Goal: Complete application form: Complete application form

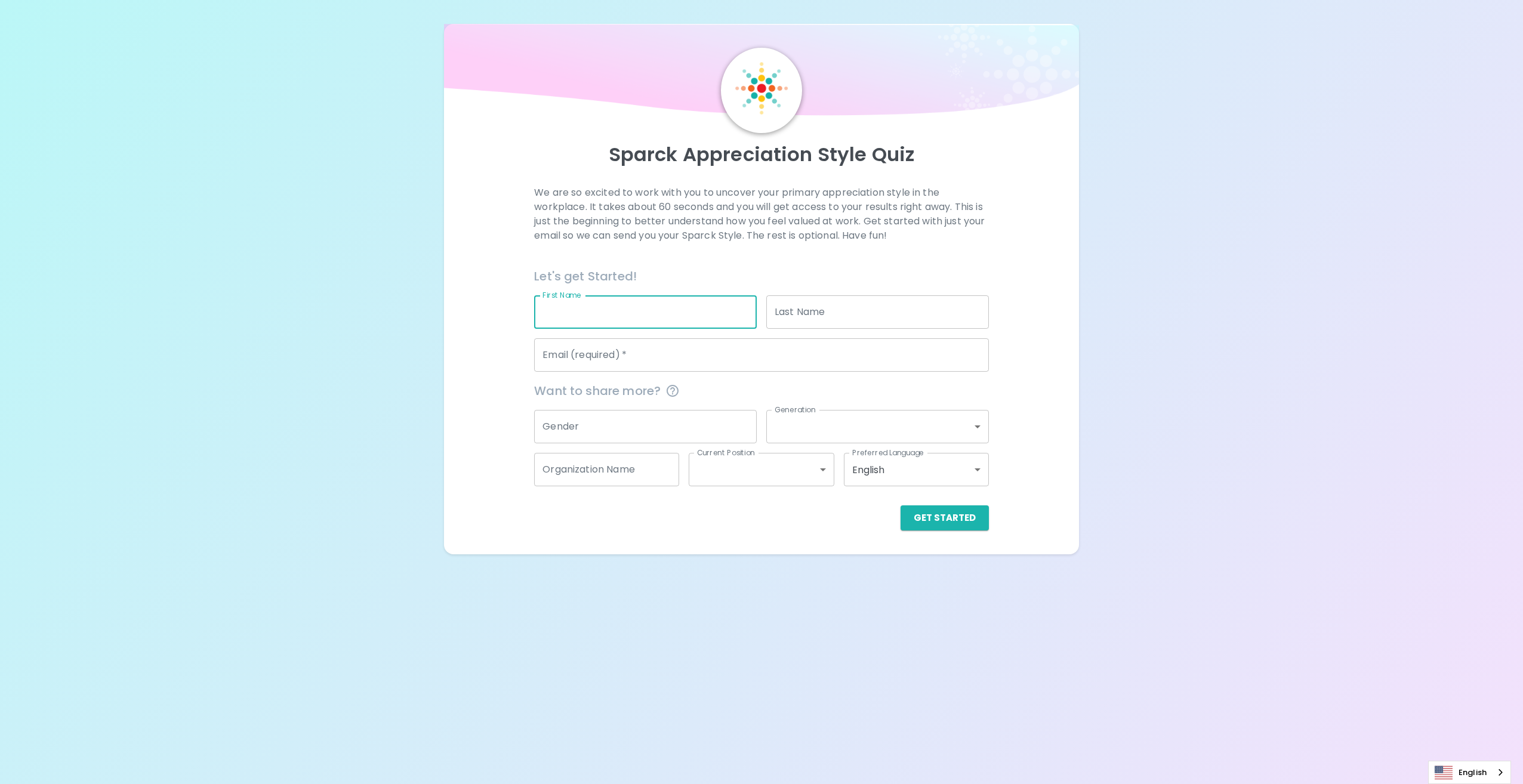
click at [596, 322] on input "First Name" at bounding box center [645, 312] width 223 height 33
type input "[PERSON_NAME]"
click at [607, 357] on input "Email (required)   *" at bounding box center [761, 355] width 454 height 33
type input "[EMAIL_ADDRESS][DOMAIN_NAME]"
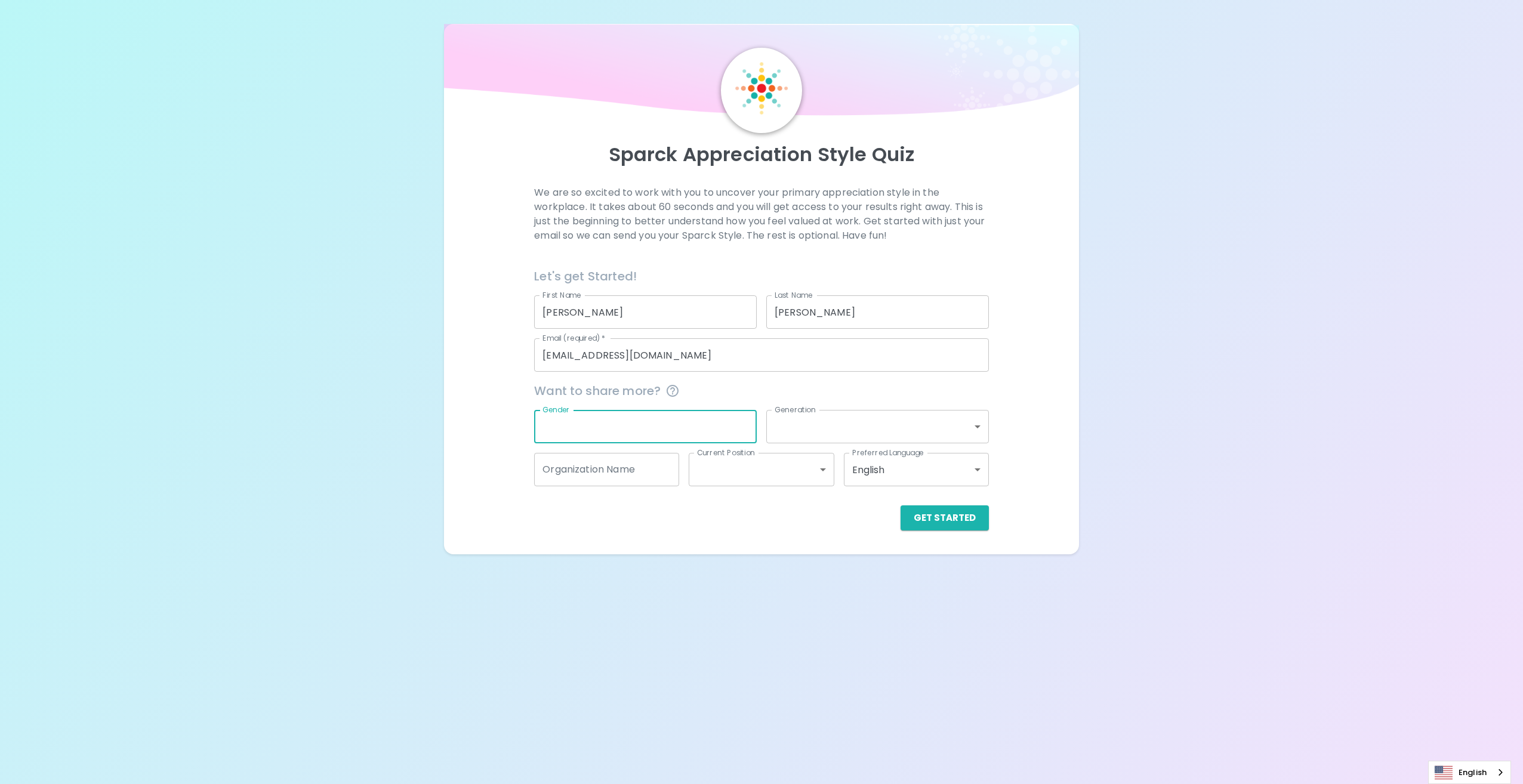
click at [587, 422] on input "Gender" at bounding box center [645, 427] width 223 height 33
click at [945, 504] on div "Get Started" at bounding box center [755, 508] width 463 height 44
click at [949, 516] on button "Get Started" at bounding box center [945, 517] width 88 height 25
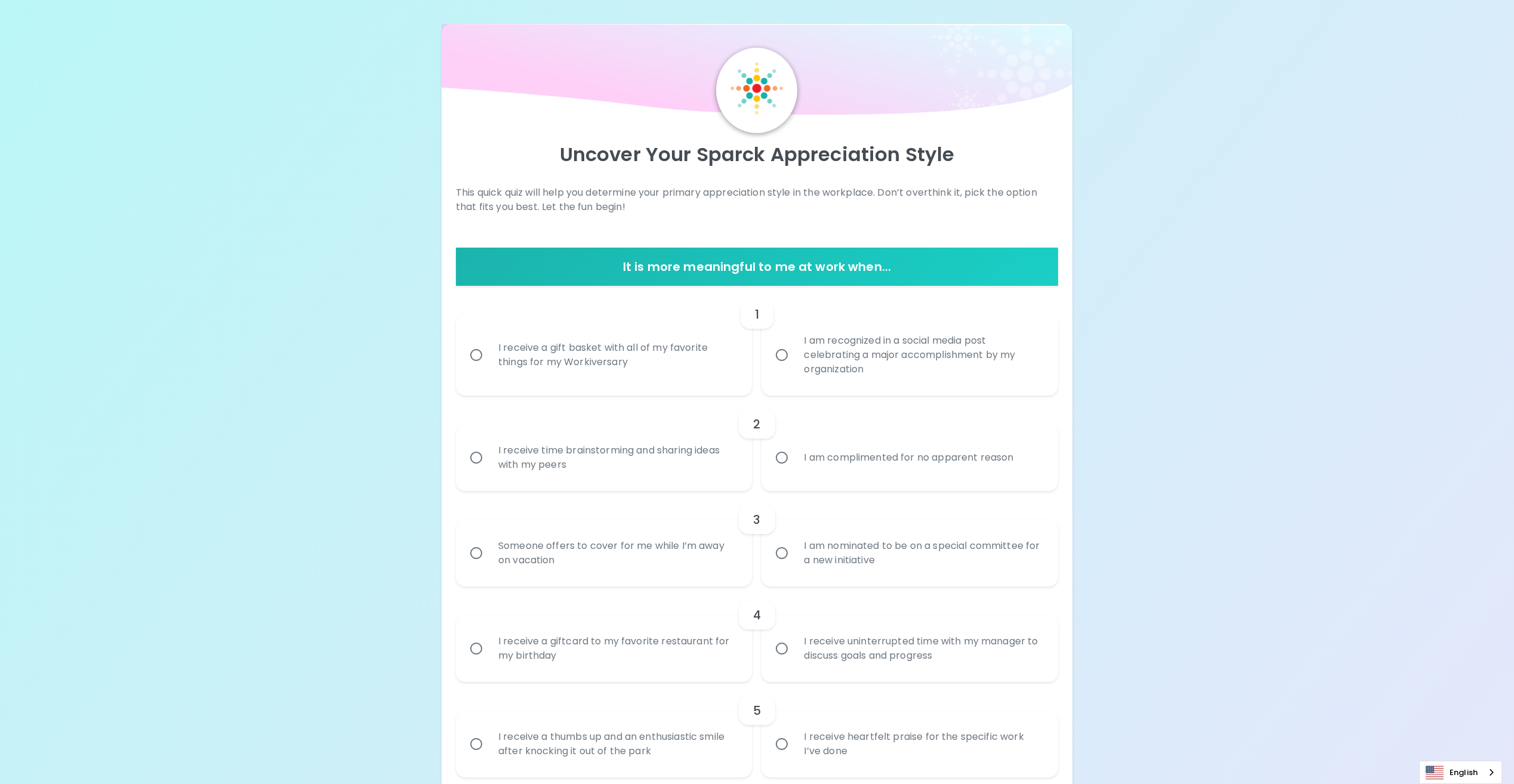
click at [781, 351] on input "I am recognized in a social media post celebrating a major accomplishment by my…" at bounding box center [781, 354] width 25 height 25
radio input "true"
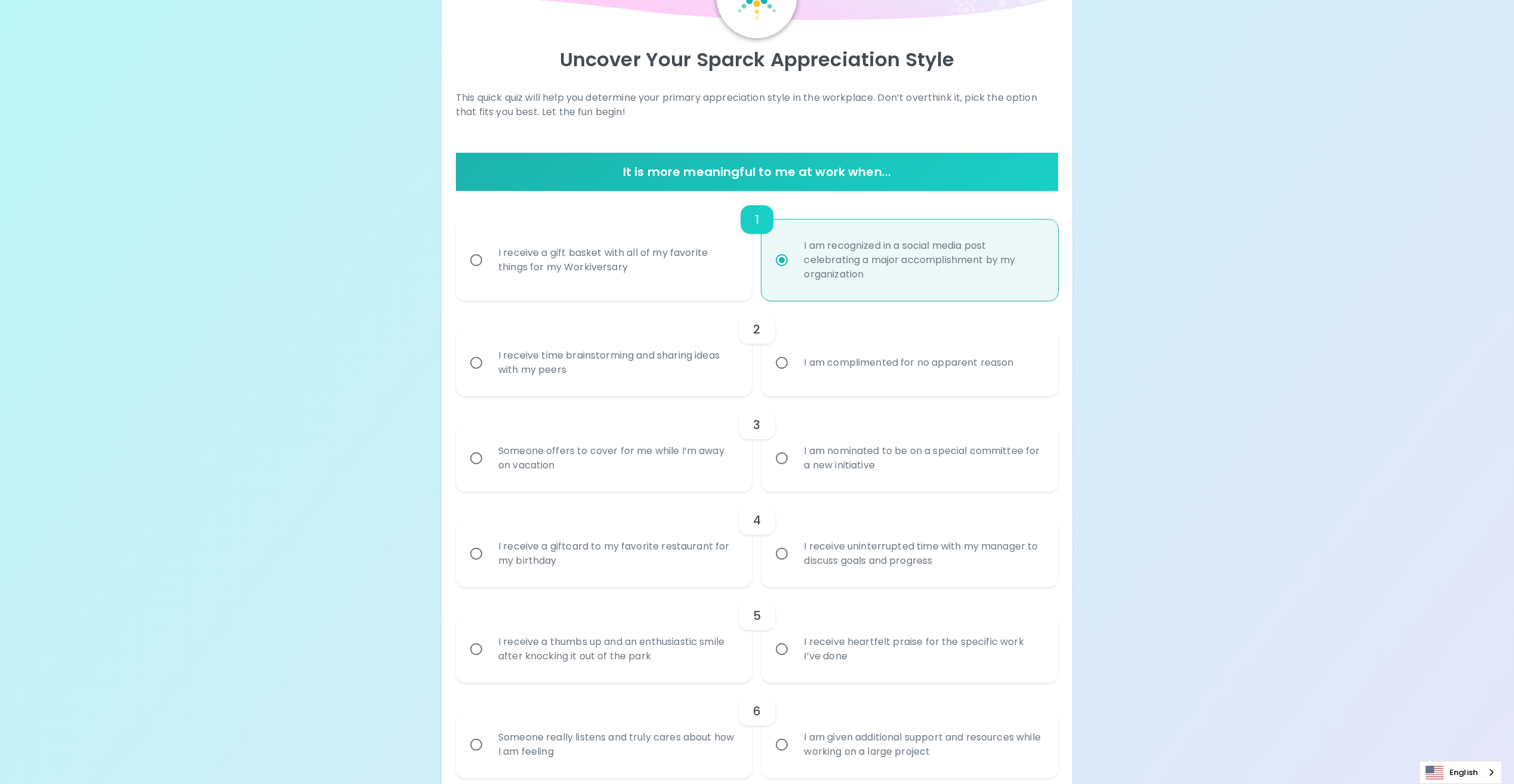
scroll to position [95, 0]
click at [782, 363] on input "I am complimented for no apparent reason" at bounding box center [781, 362] width 25 height 25
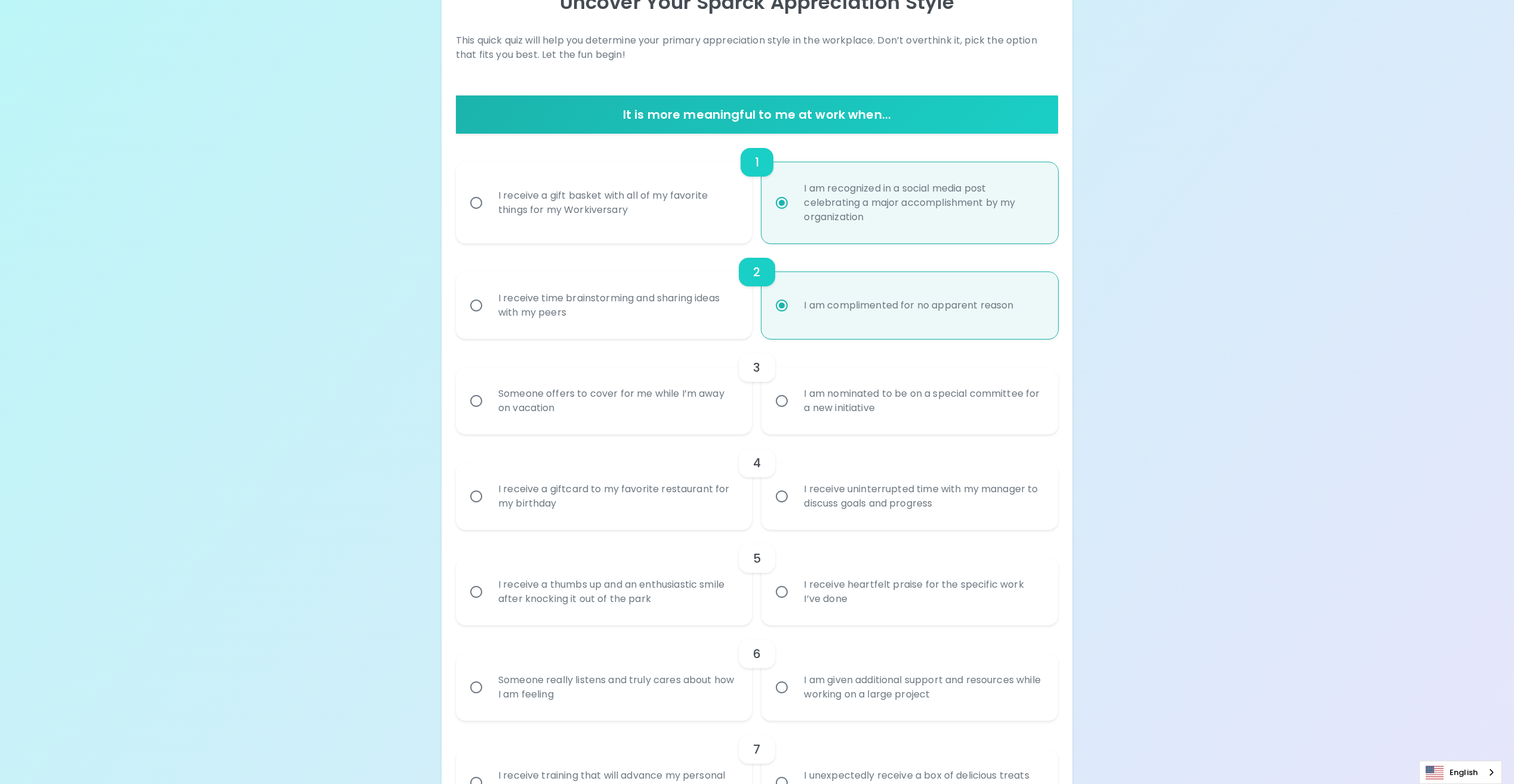
scroll to position [191, 0]
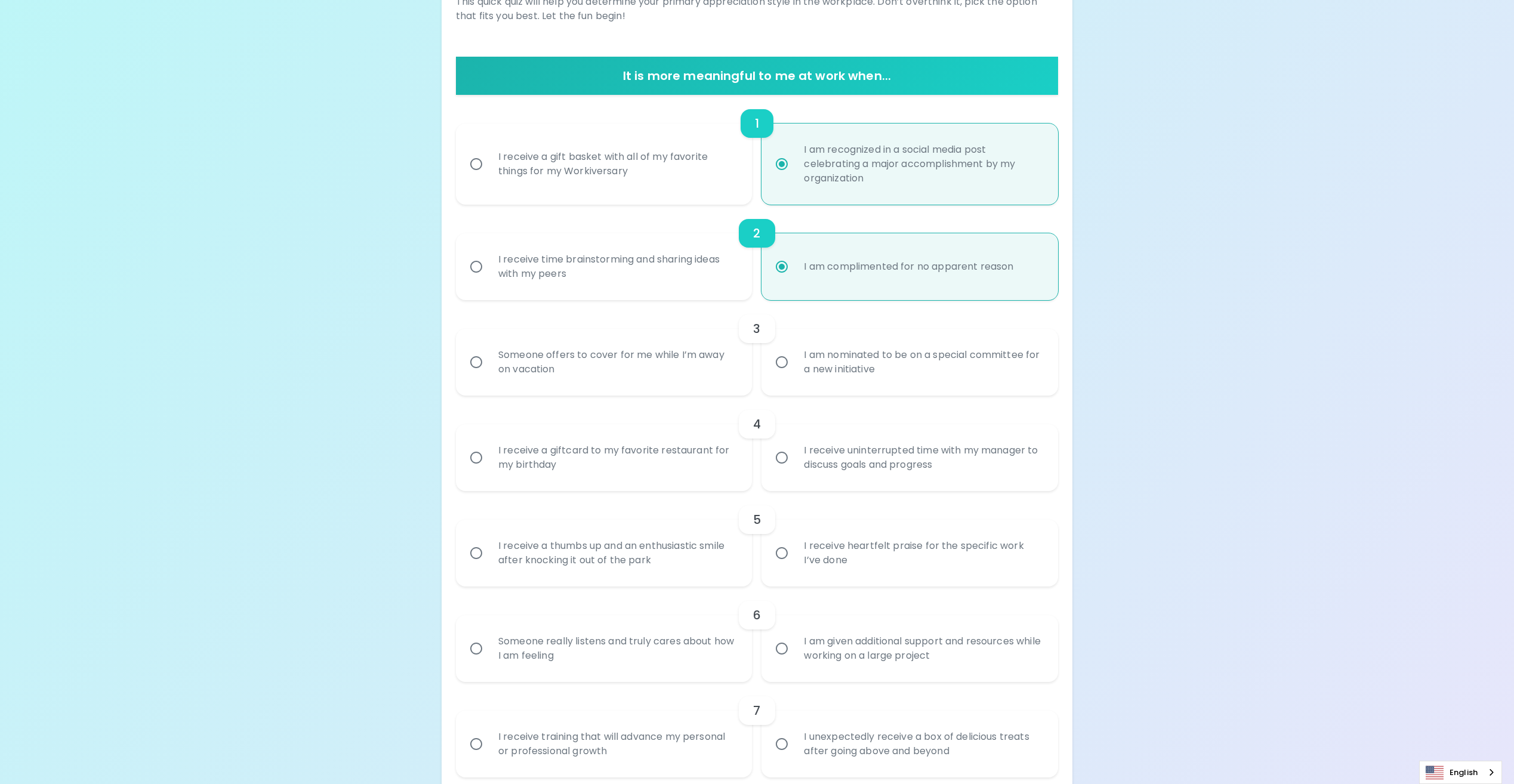
radio input "true"
click at [786, 363] on input "I am nominated to be on a special committee for a new initiative" at bounding box center [781, 362] width 25 height 25
radio input "false"
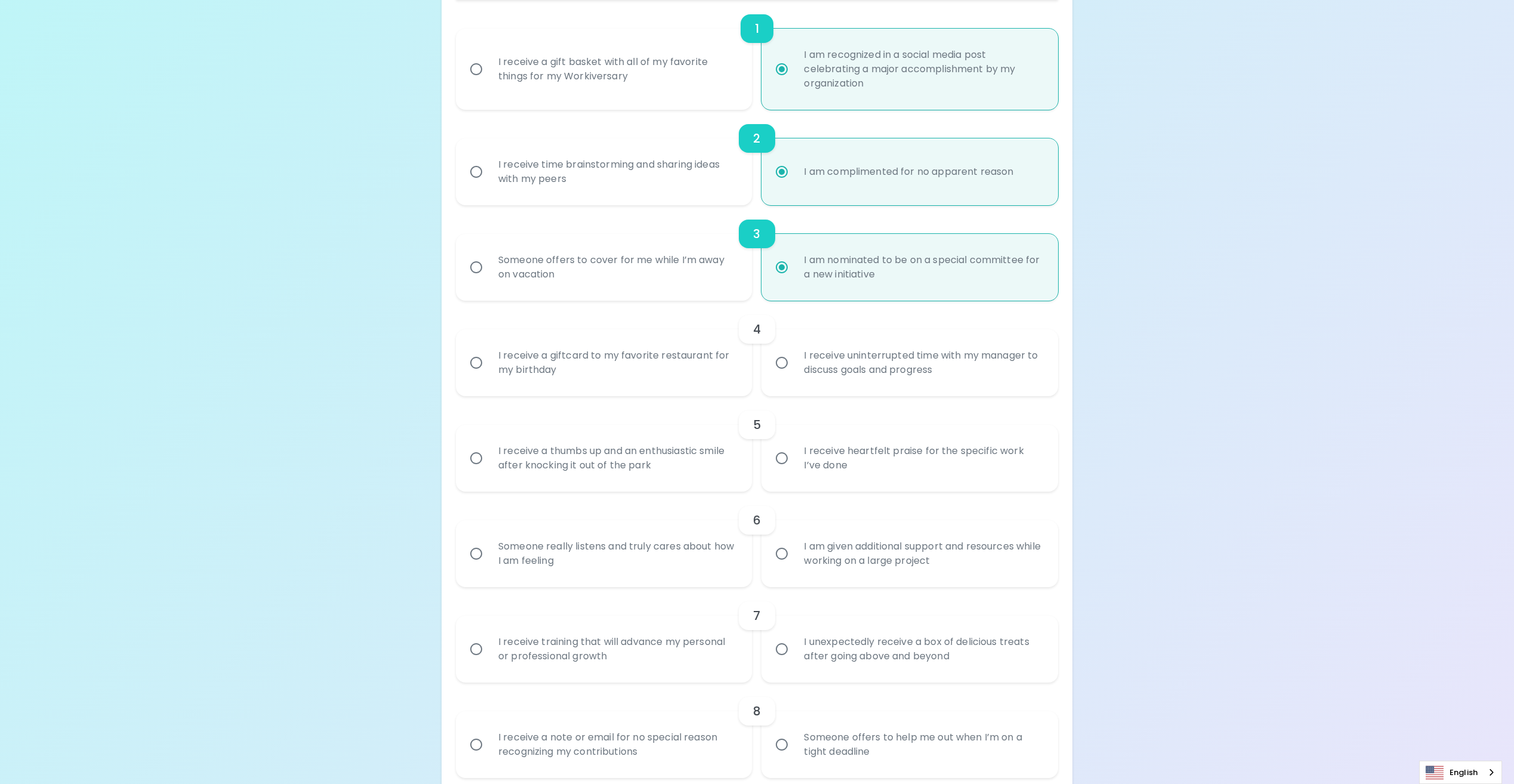
scroll to position [286, 0]
radio input "true"
drag, startPoint x: 475, startPoint y: 361, endPoint x: 558, endPoint y: 378, distance: 84.7
click at [475, 361] on input "I receive a giftcard to my favorite restaurant for my birthday" at bounding box center [476, 362] width 25 height 25
radio input "false"
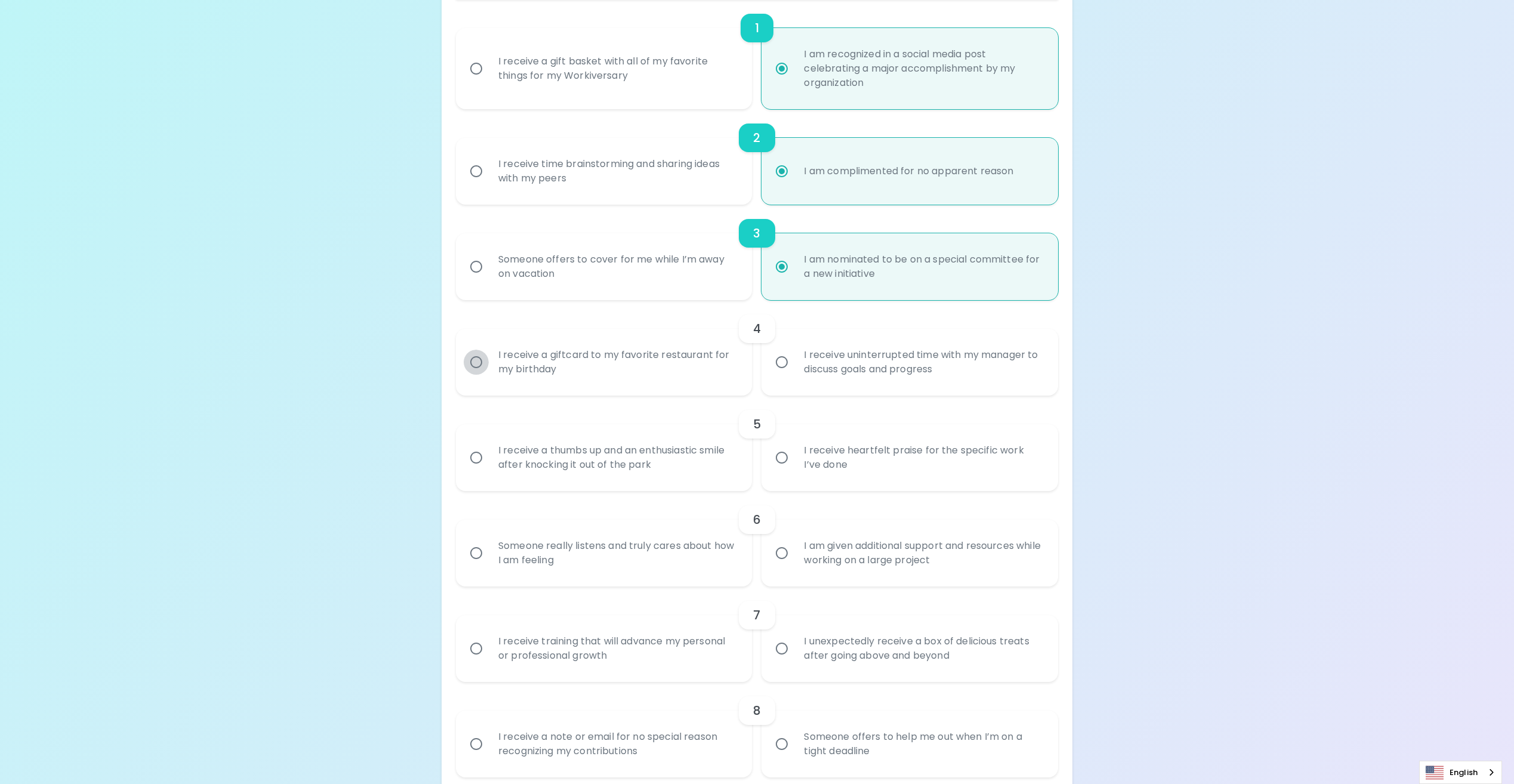
radio input "false"
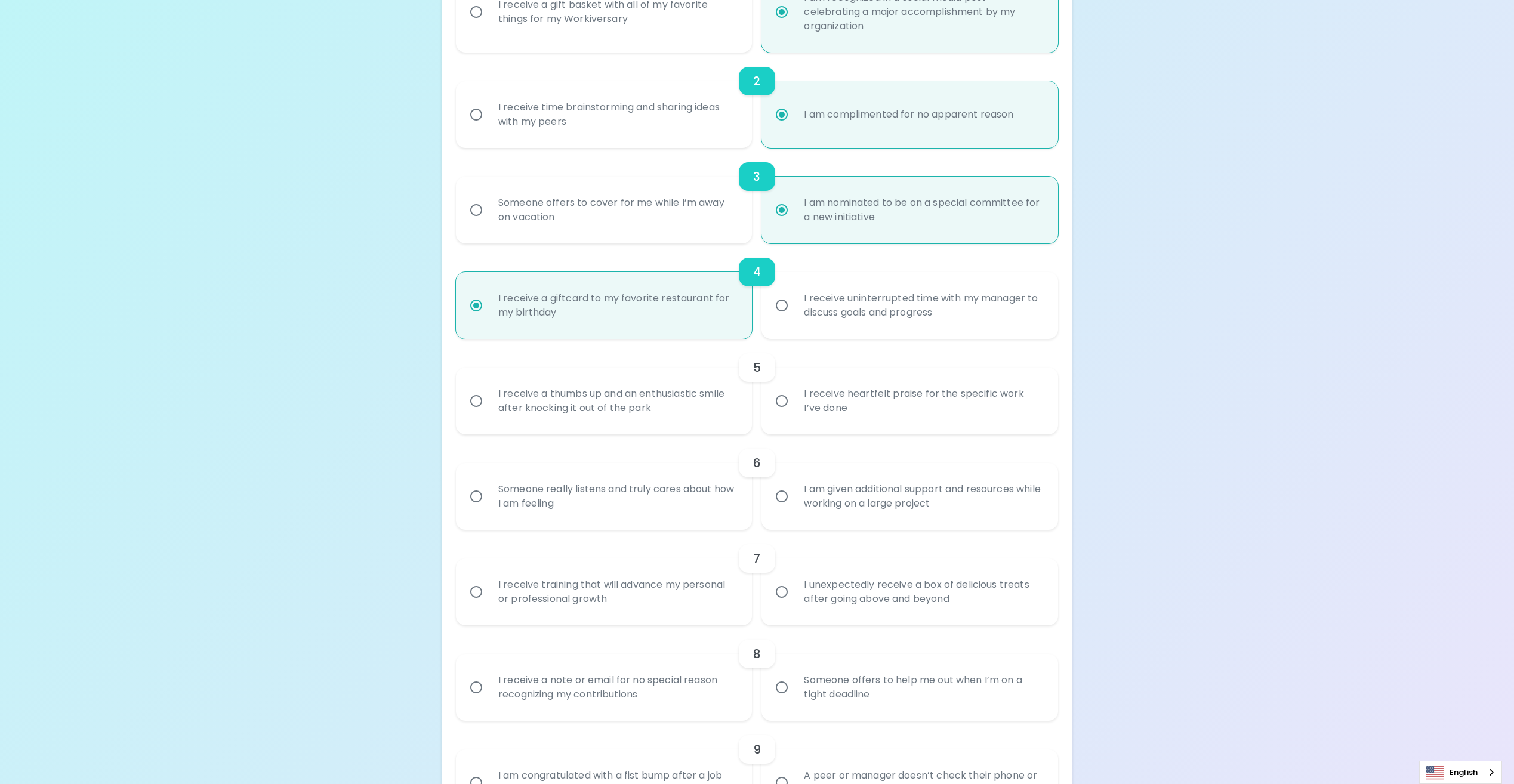
scroll to position [382, 0]
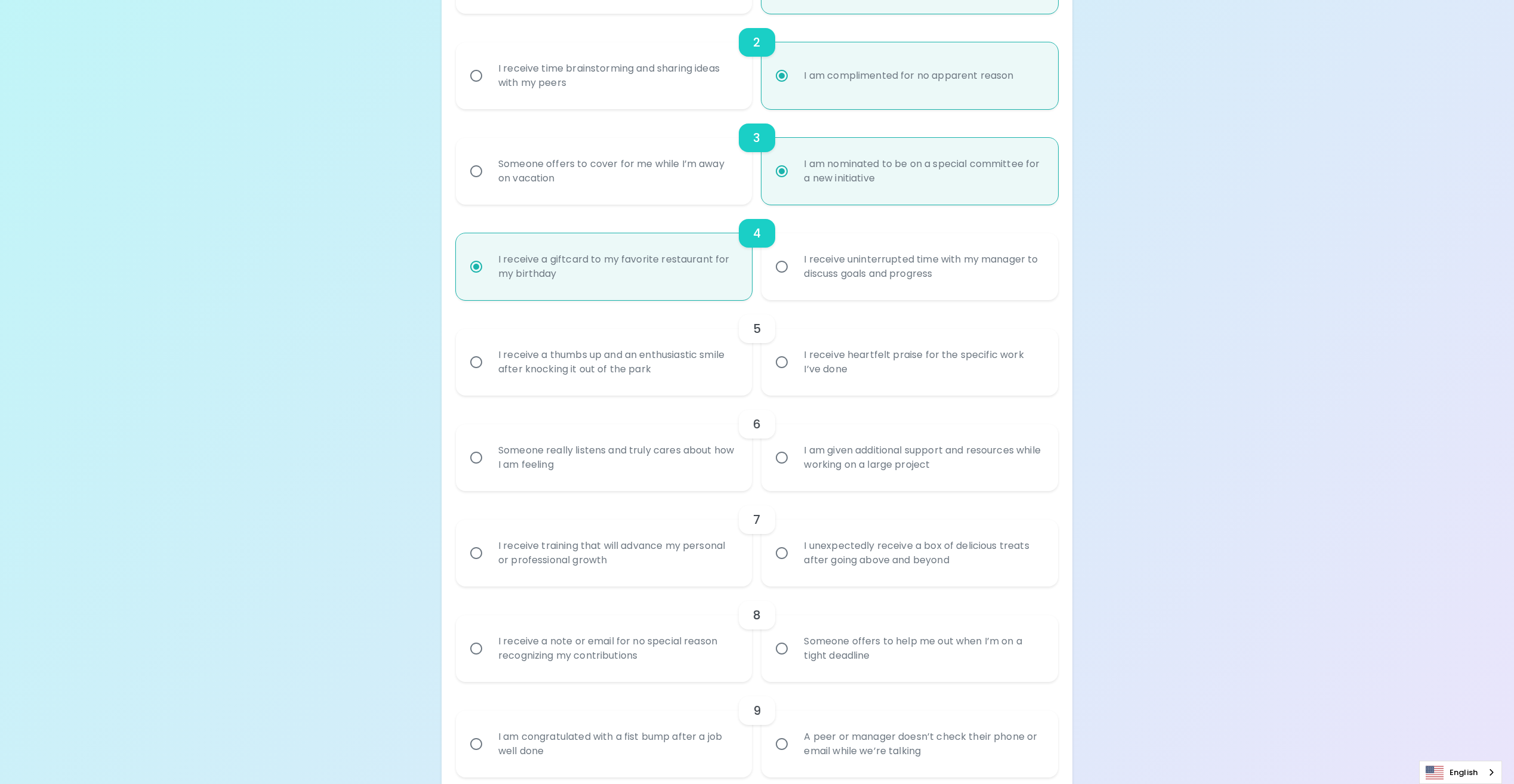
radio input "true"
click at [473, 362] on input "I receive a thumbs up and an enthusiastic smile after knocking it out of the pa…" at bounding box center [476, 362] width 25 height 25
radio input "false"
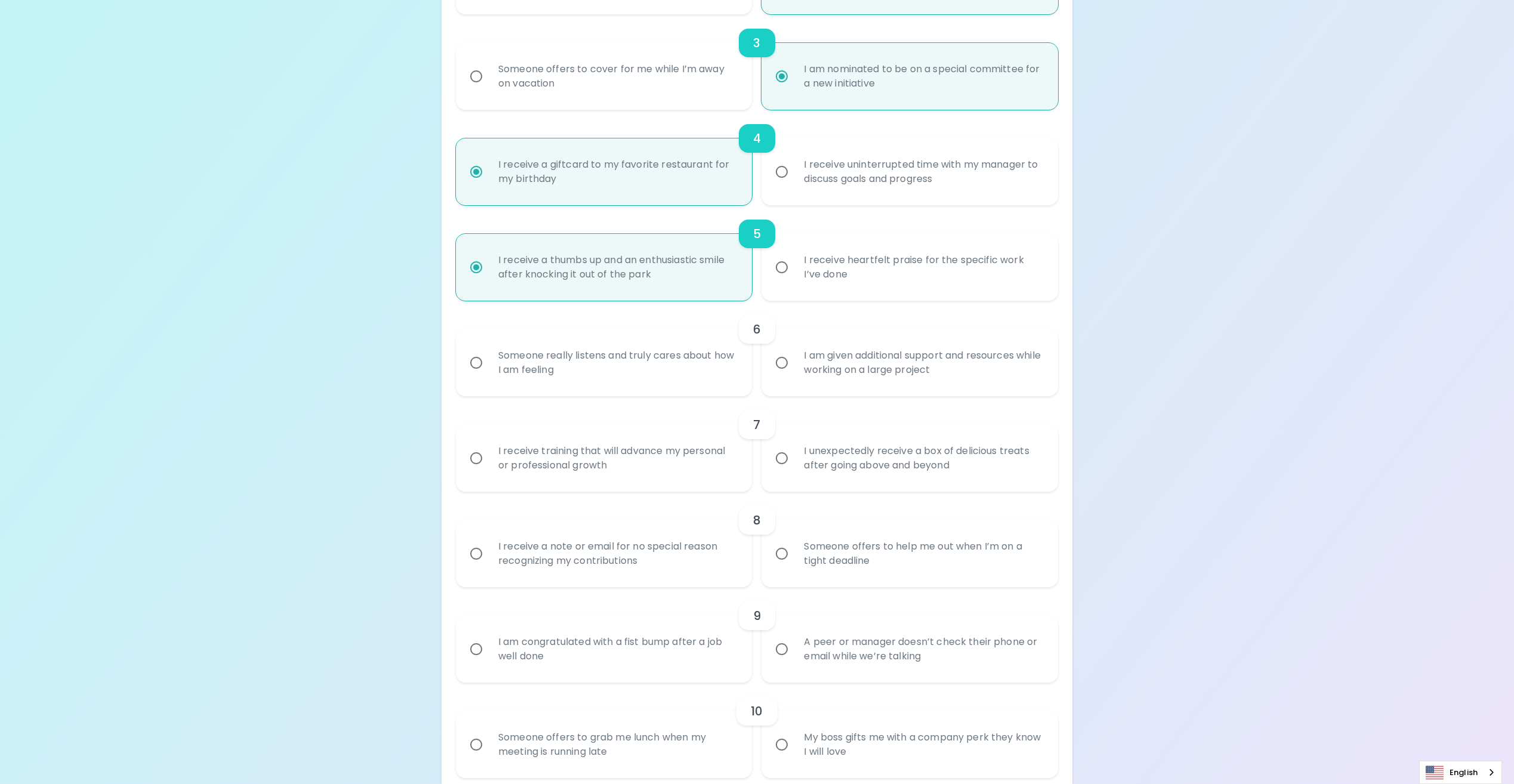
scroll to position [477, 0]
radio input "true"
click at [478, 362] on input "Someone really listens and truly cares about how I am feeling" at bounding box center [476, 362] width 25 height 25
radio input "false"
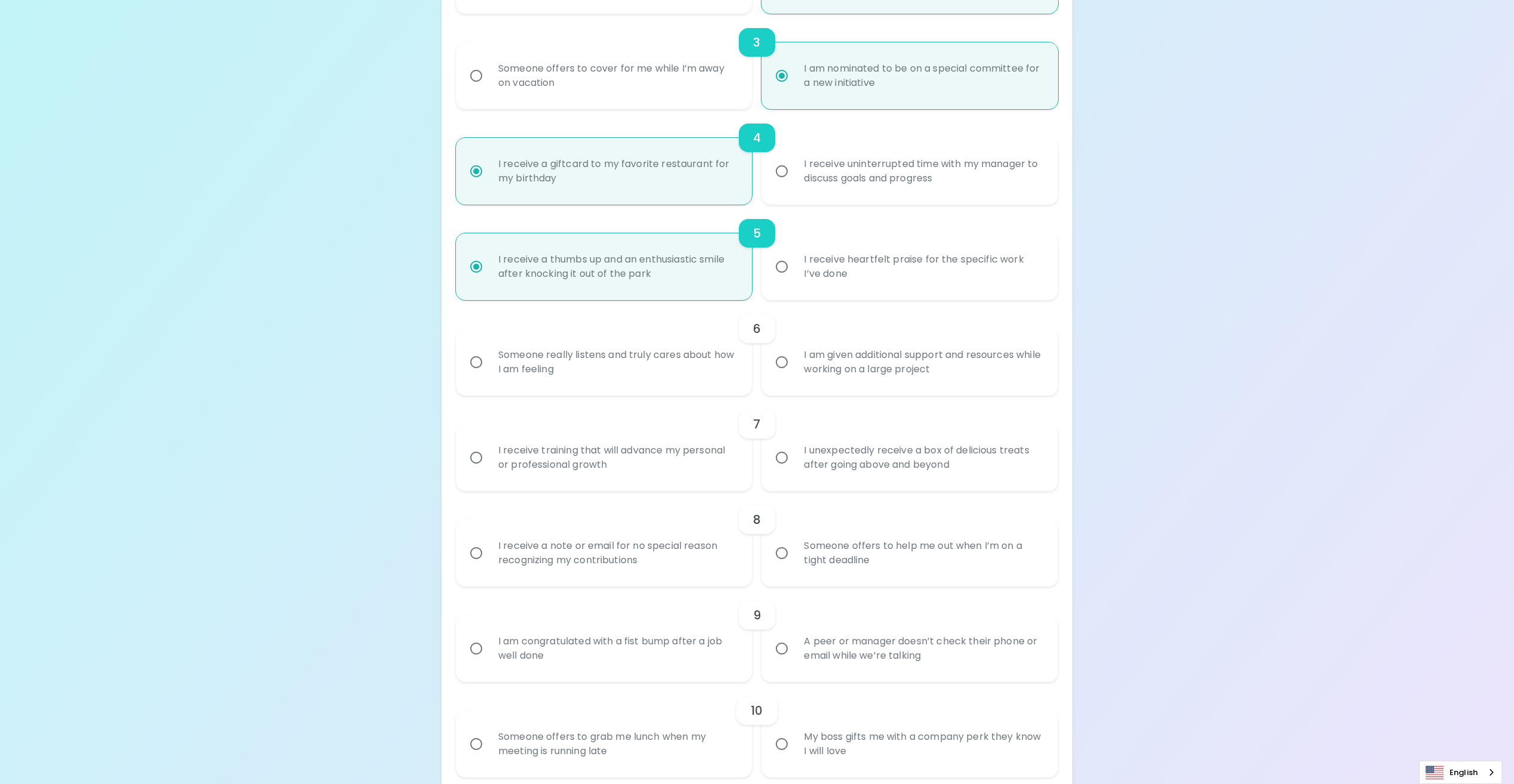
radio input "false"
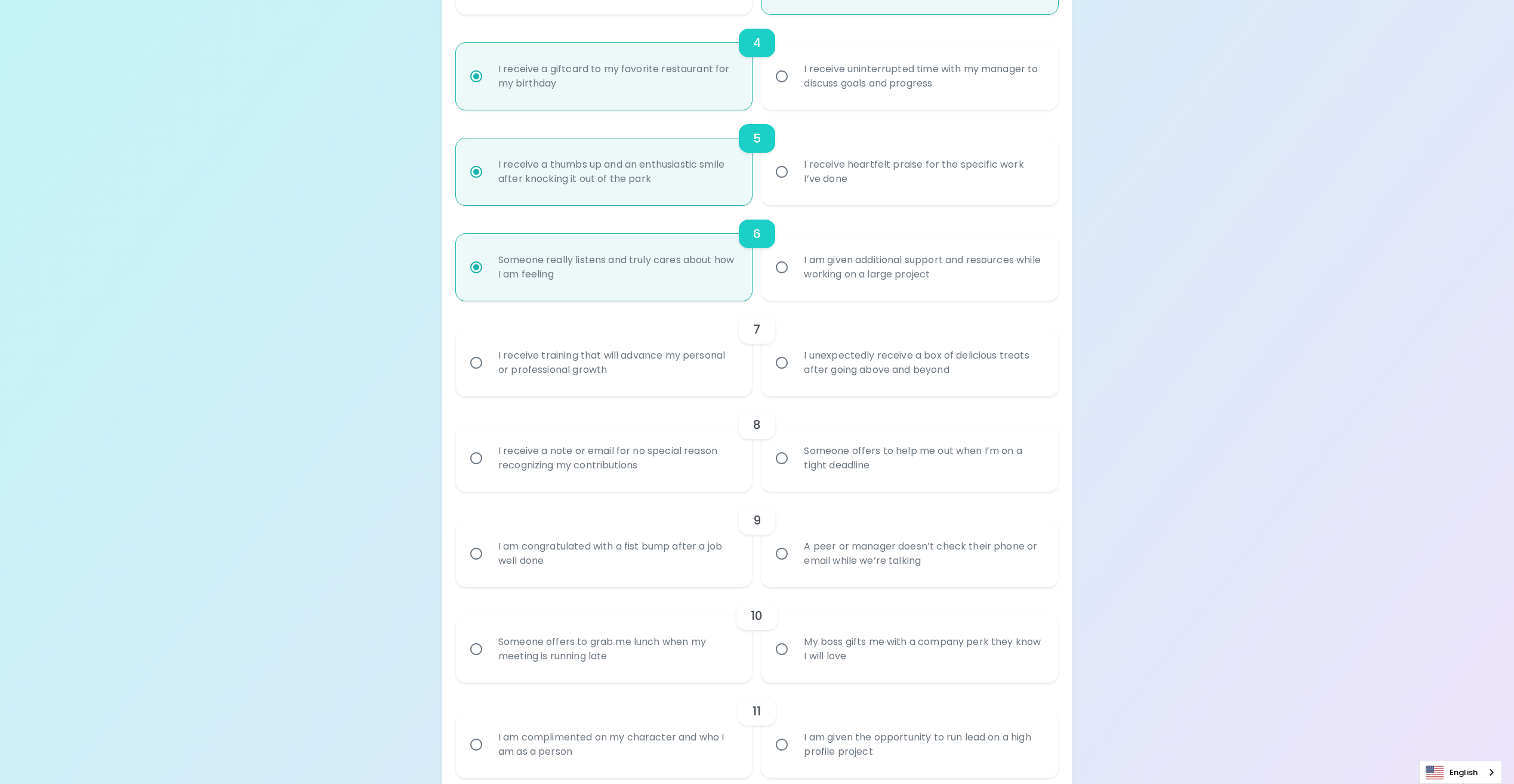
scroll to position [573, 0]
radio input "true"
click at [479, 365] on input "I receive training that will advance my personal or professional growth" at bounding box center [476, 362] width 25 height 25
radio input "false"
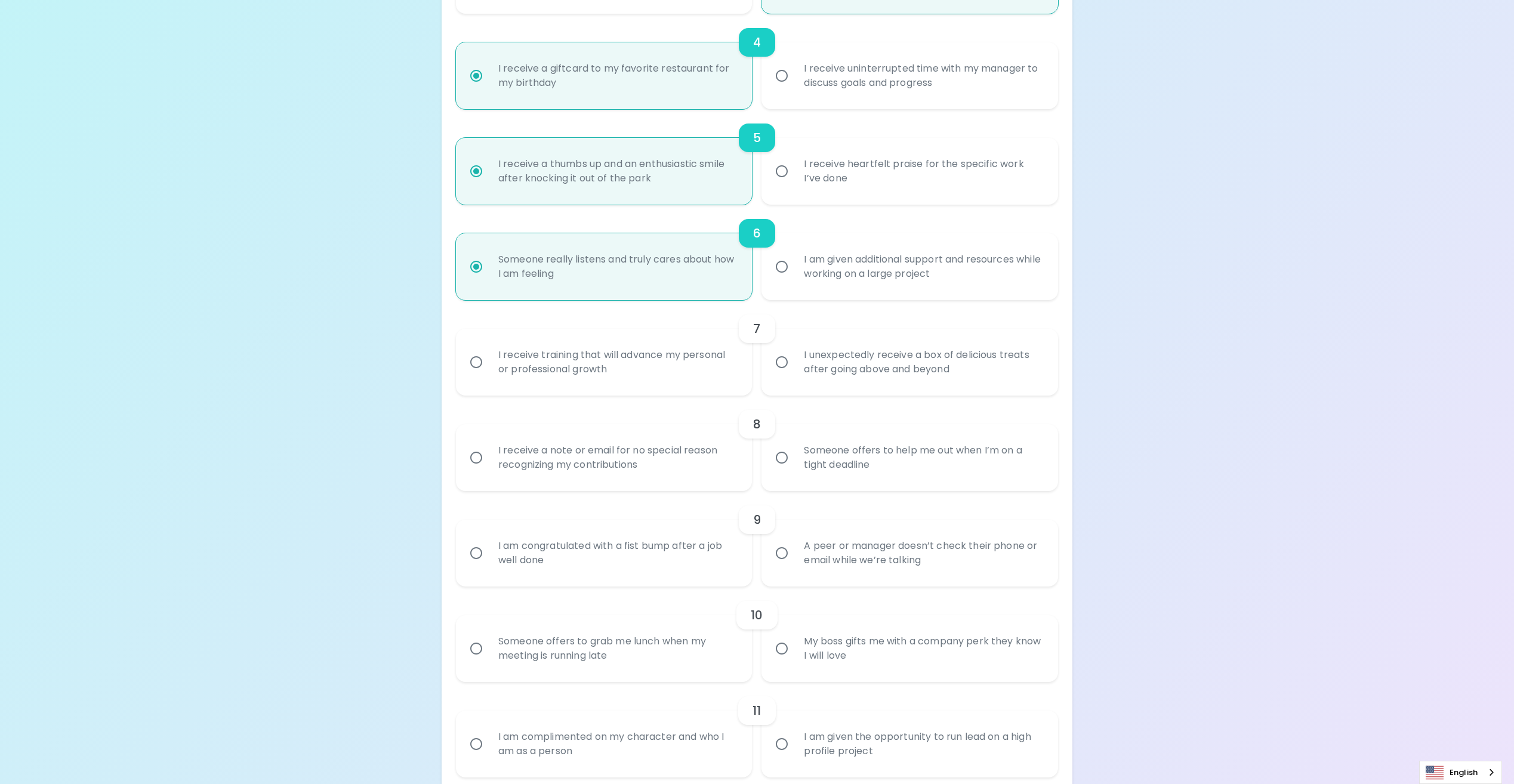
radio input "false"
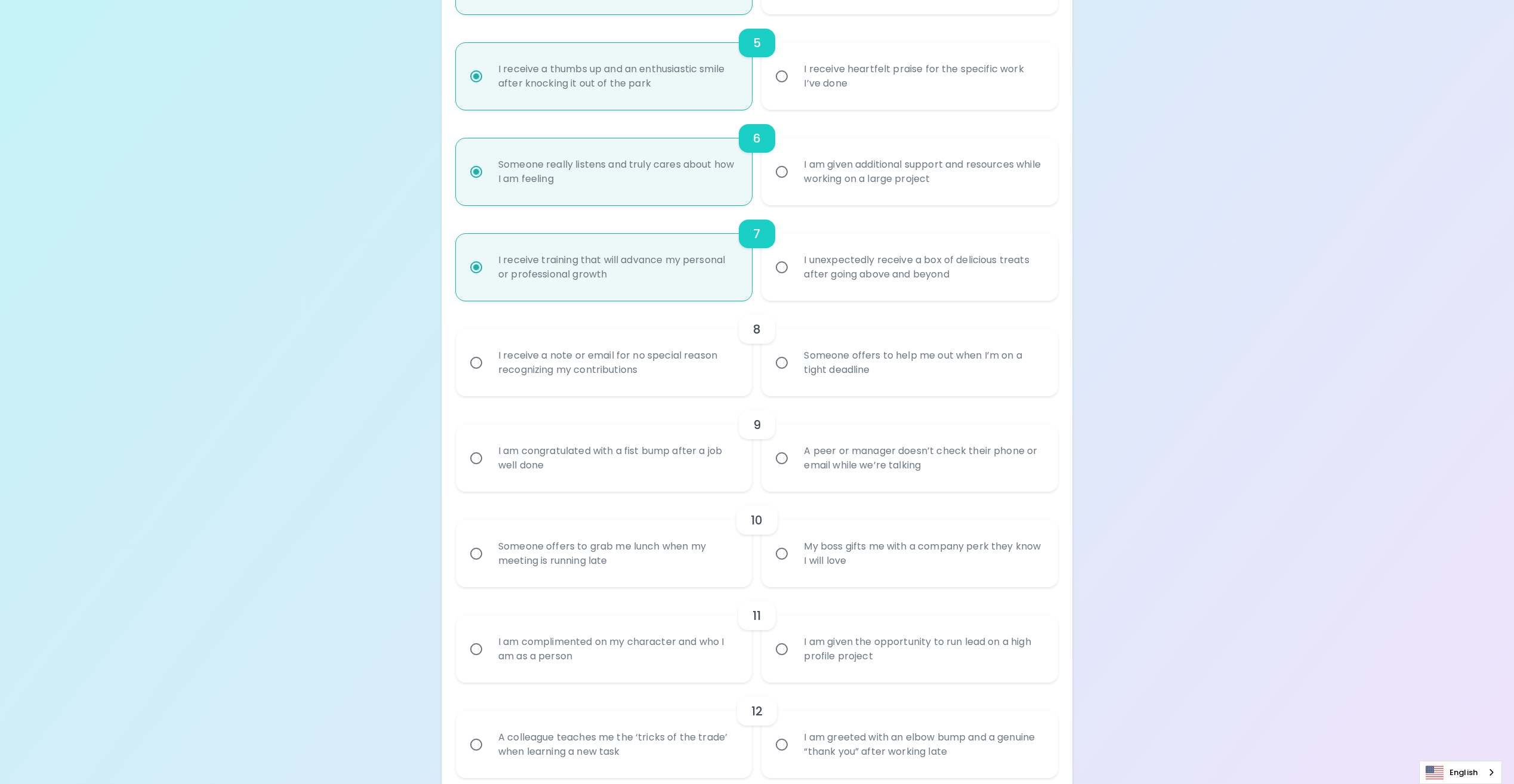
scroll to position [668, 0]
radio input "true"
drag, startPoint x: 472, startPoint y: 363, endPoint x: 495, endPoint y: 386, distance: 32.5
click at [475, 370] on input "I receive a note or email for no special reason recognizing my contributions" at bounding box center [476, 362] width 25 height 25
radio input "false"
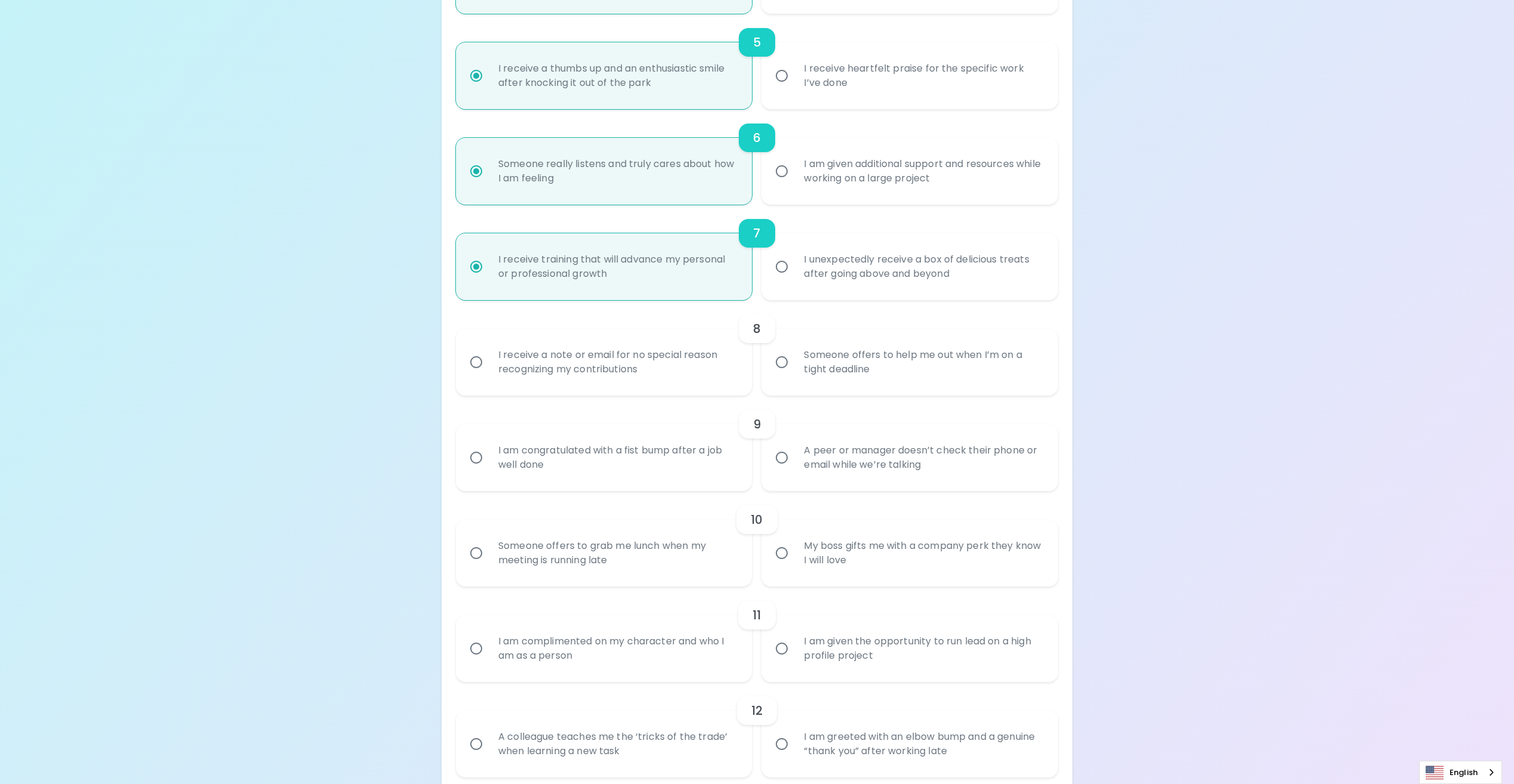
radio input "false"
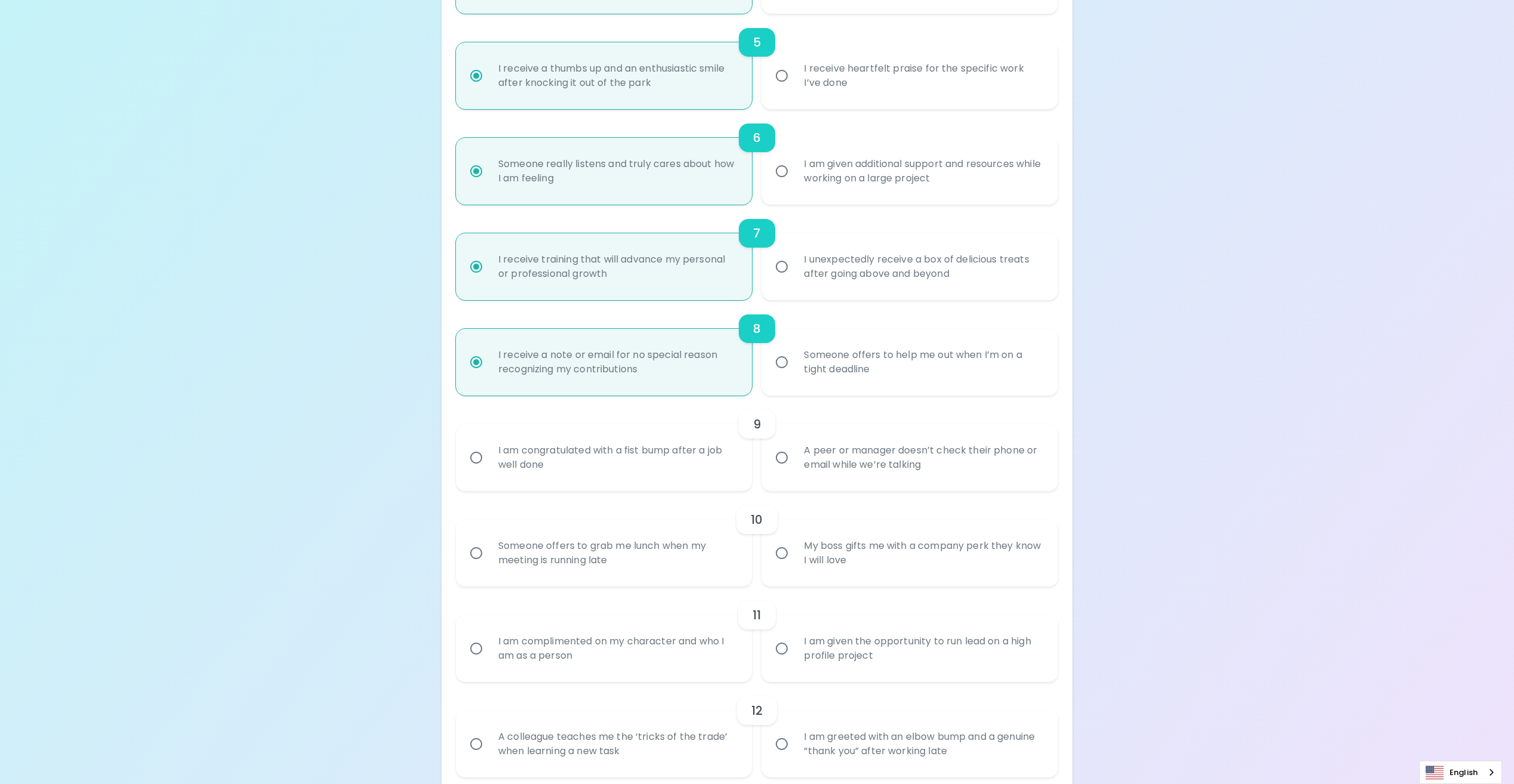
scroll to position [763, 0]
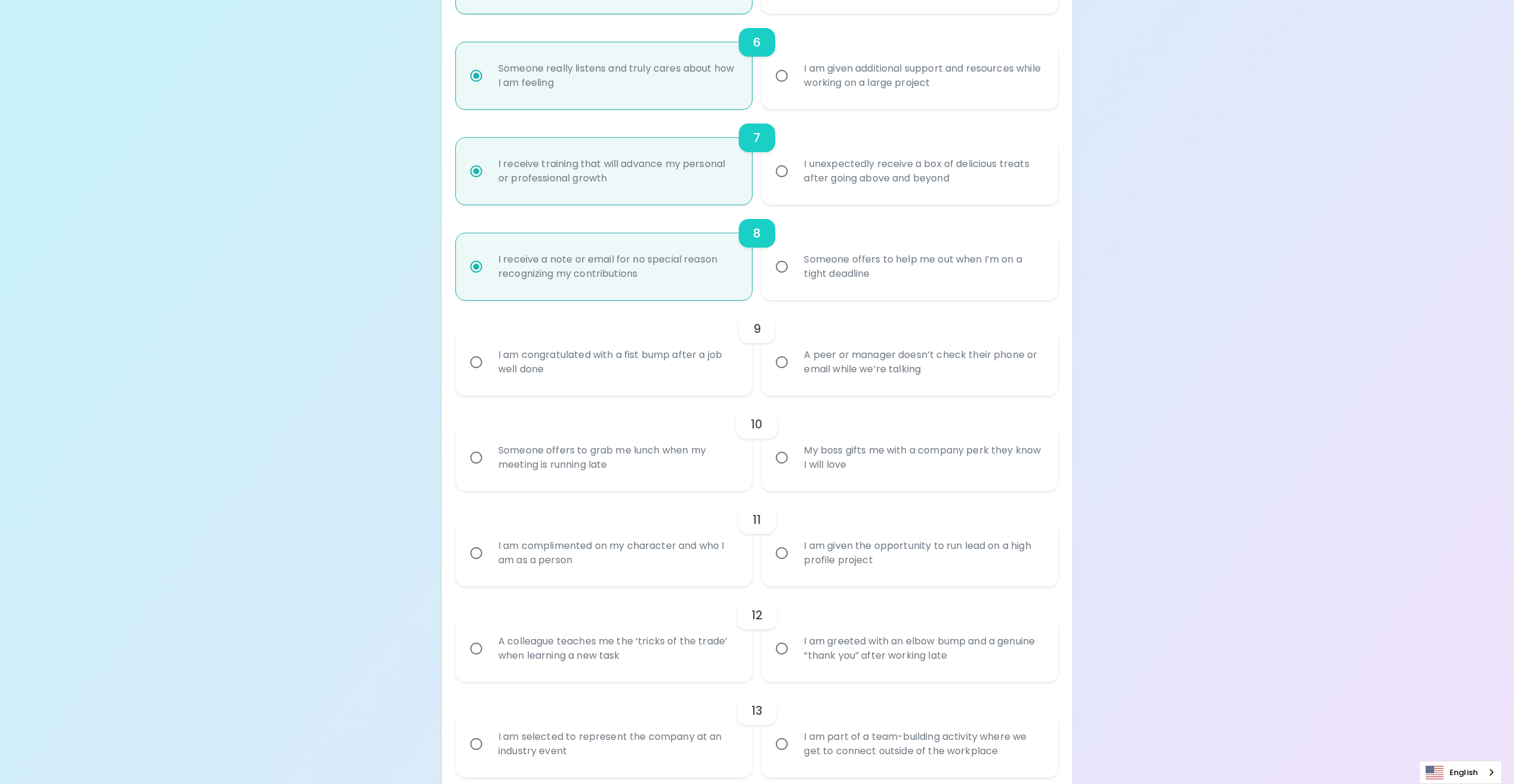
radio input "true"
click at [481, 362] on input "I am congratulated with a fist bump after a job well done" at bounding box center [476, 362] width 25 height 25
radio input "false"
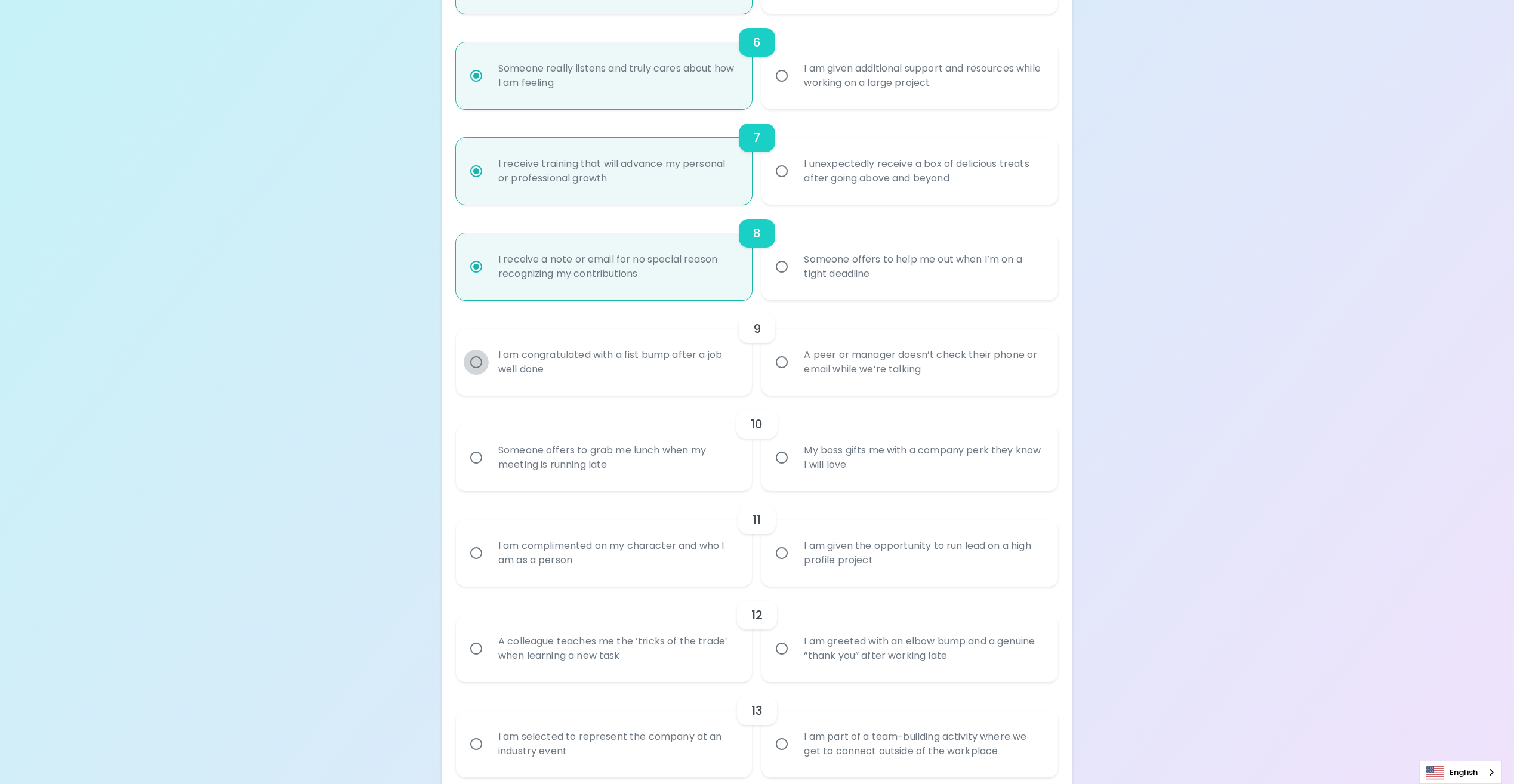
radio input "false"
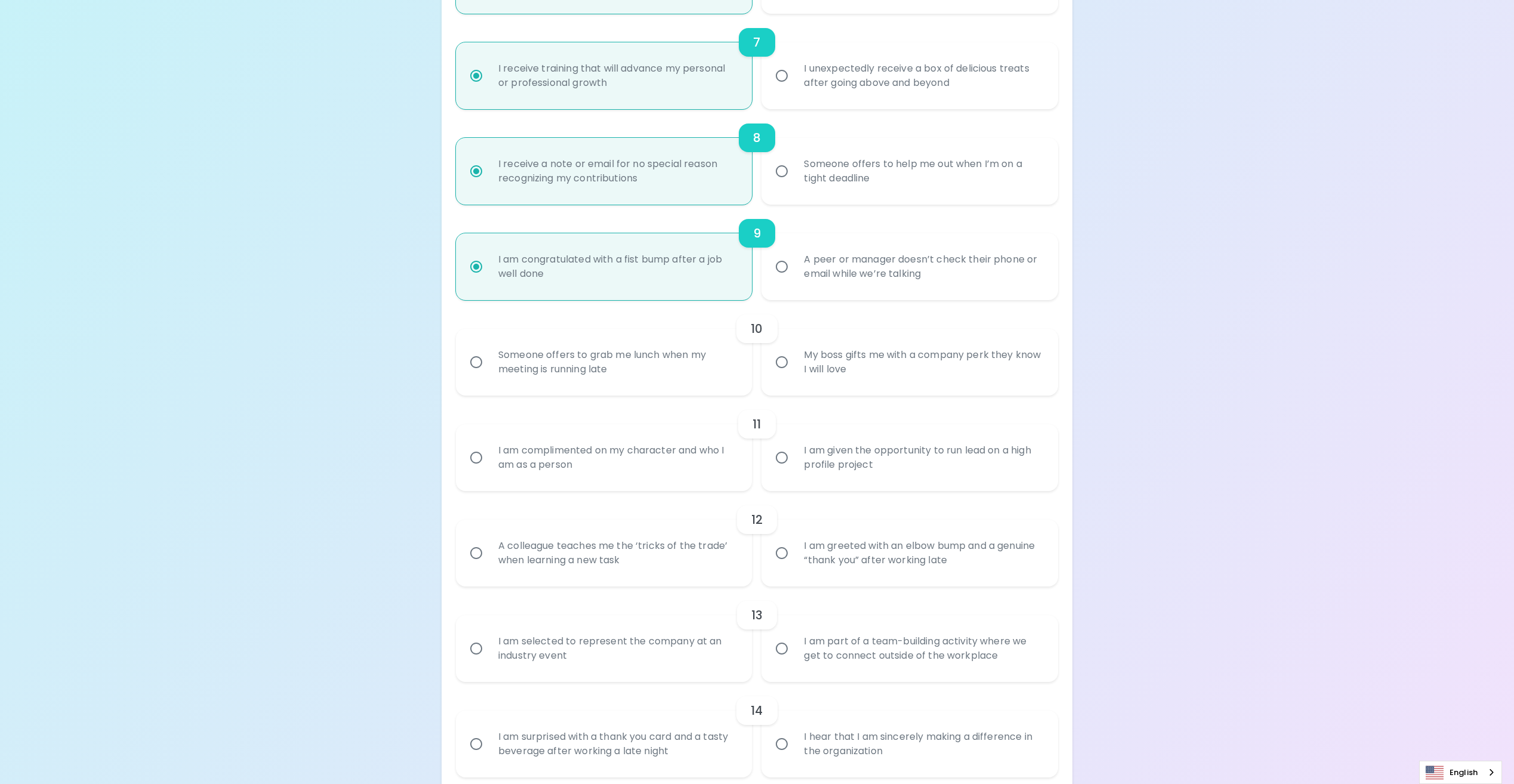
radio input "true"
click at [781, 363] on input "My boss gifts me with a company perk they know I will love" at bounding box center [781, 362] width 25 height 25
radio input "false"
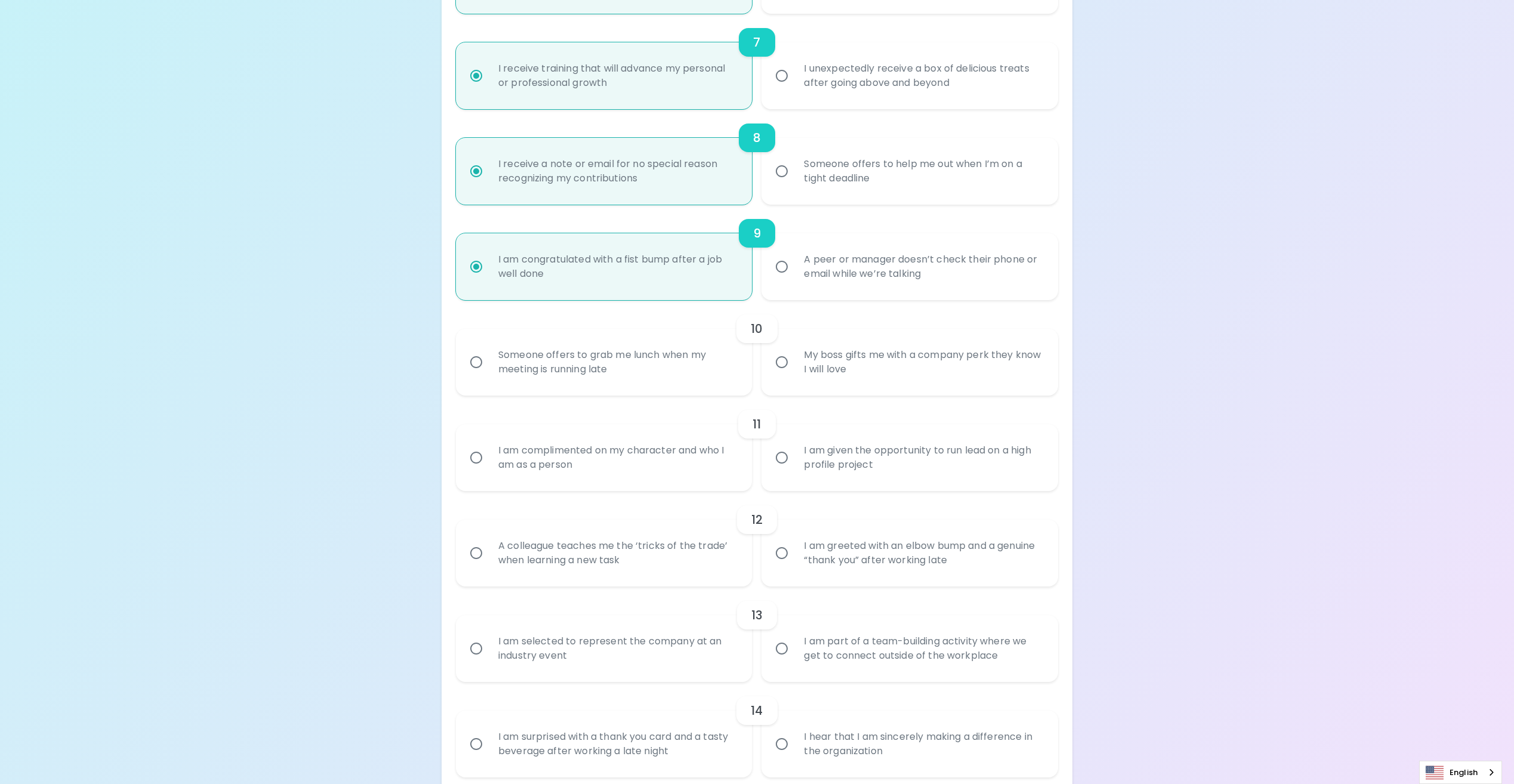
radio input "false"
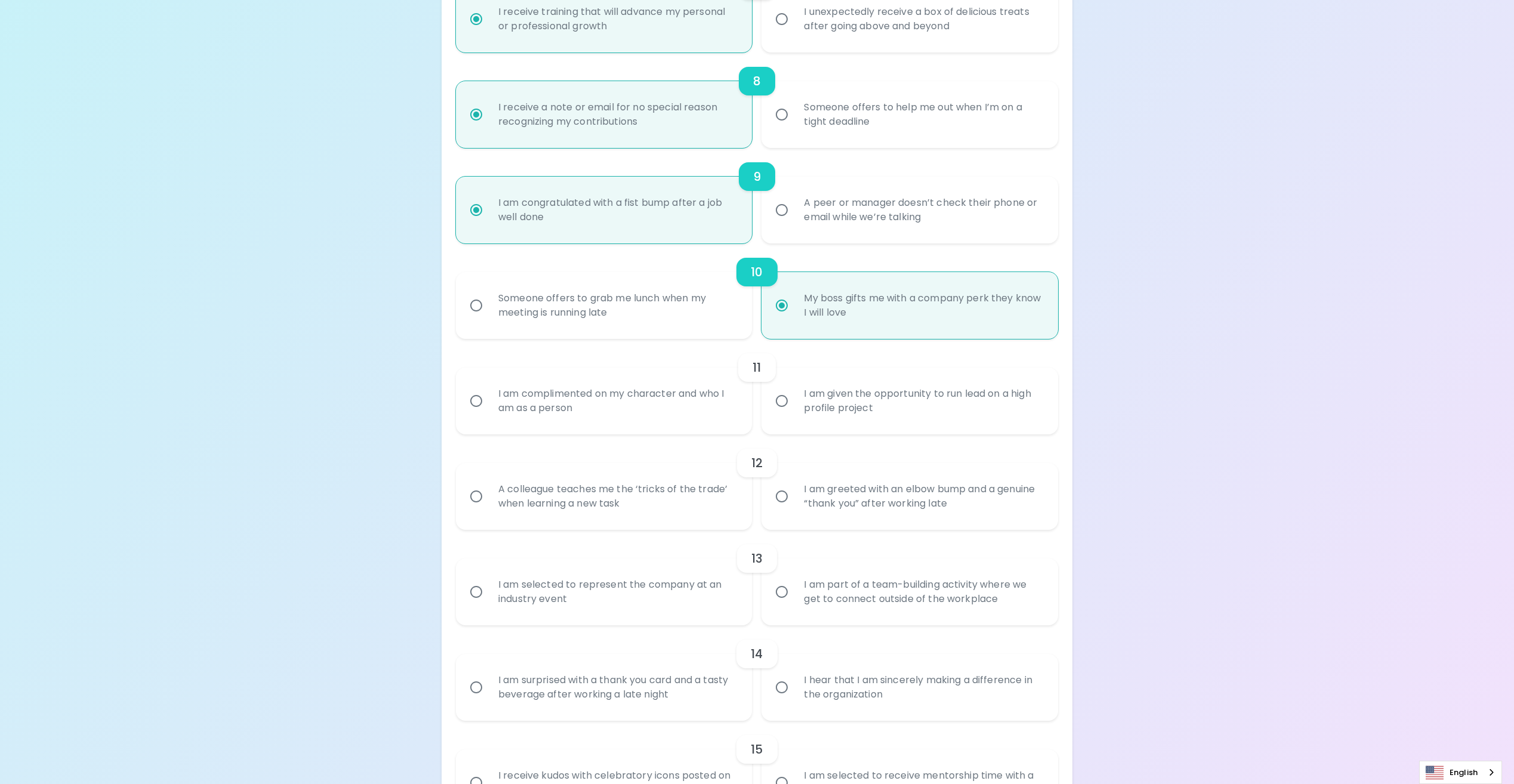
scroll to position [954, 0]
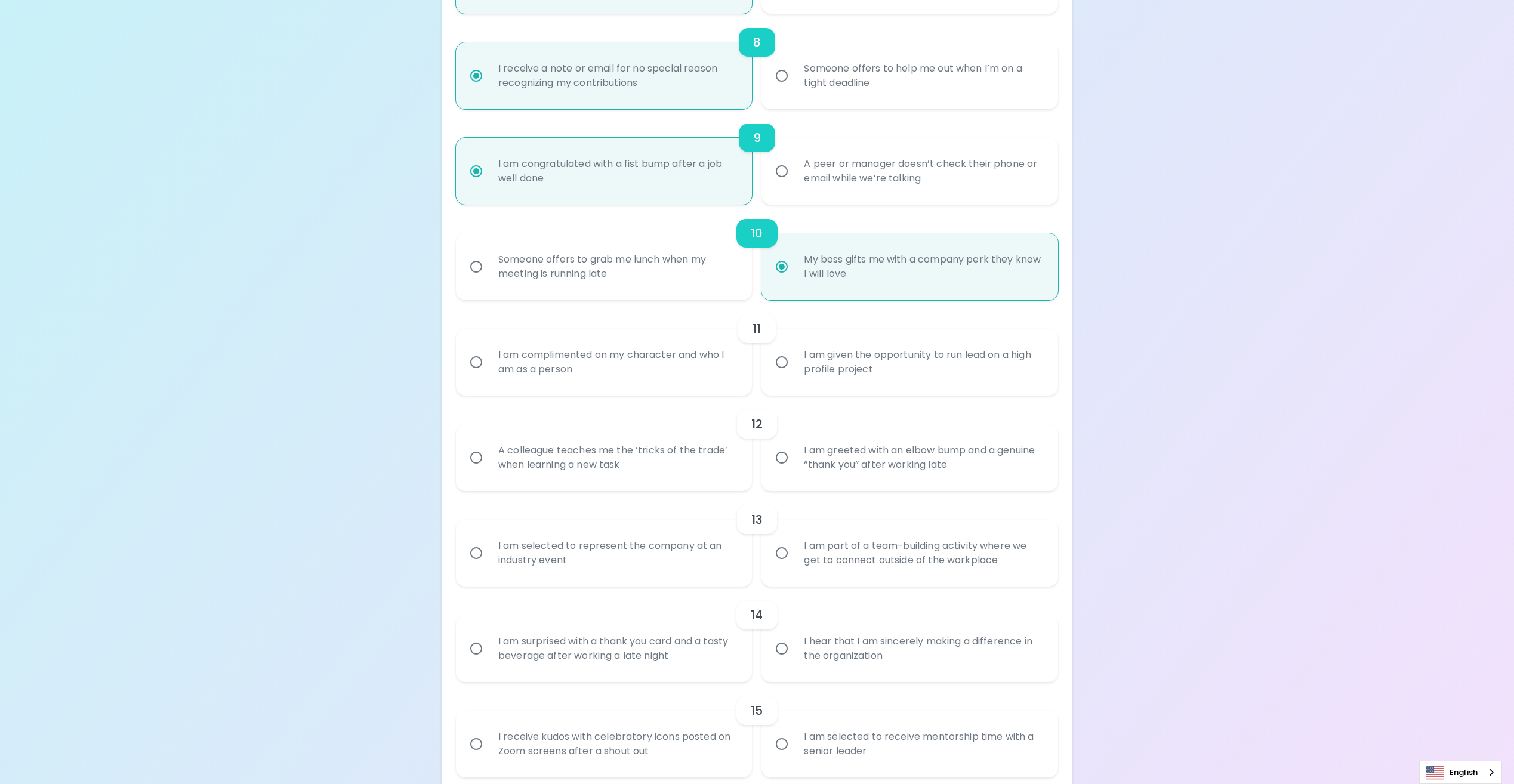
radio input "true"
click at [782, 364] on input "I am given the opportunity to run lead on a high profile project" at bounding box center [781, 362] width 25 height 25
radio input "false"
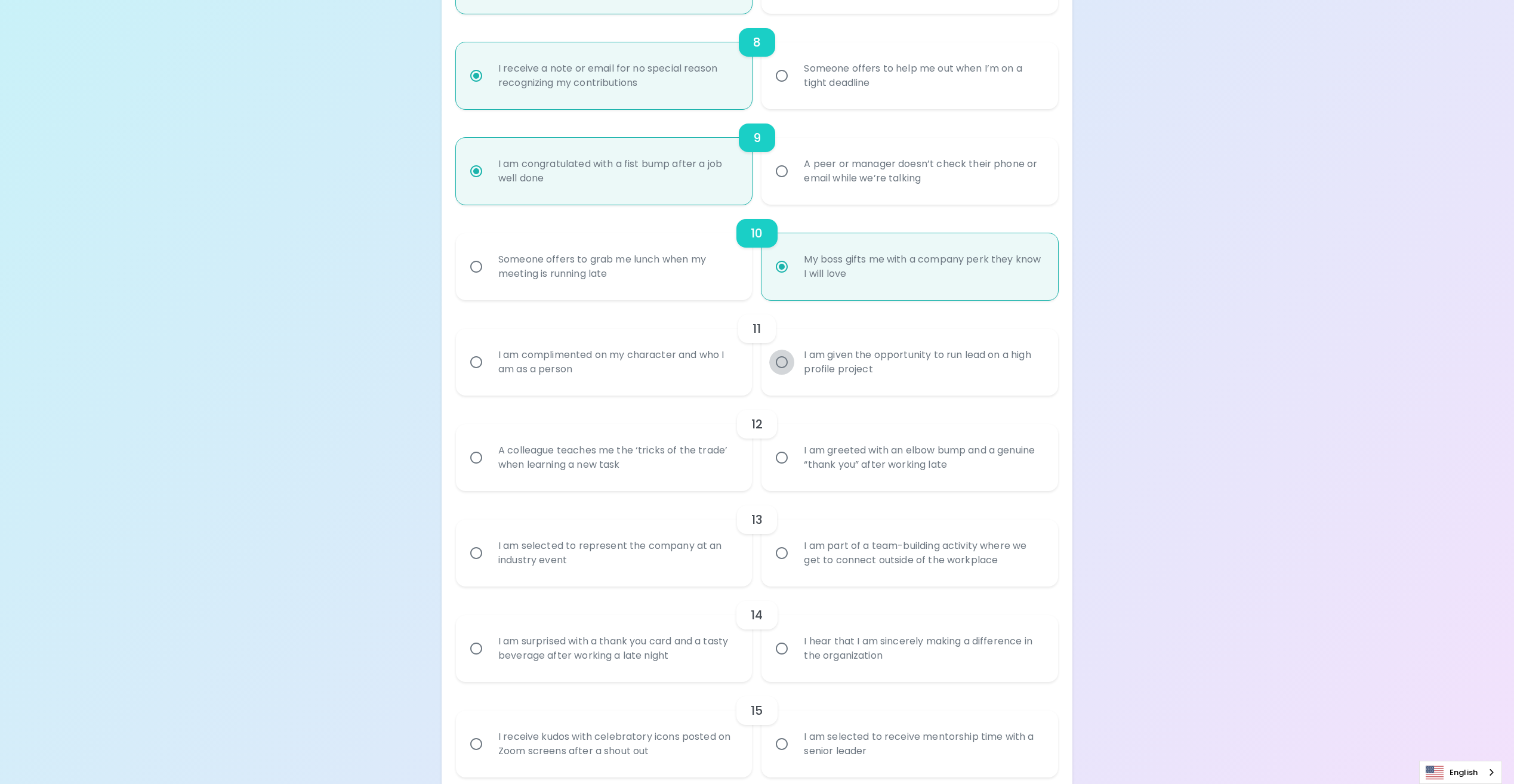
radio input "false"
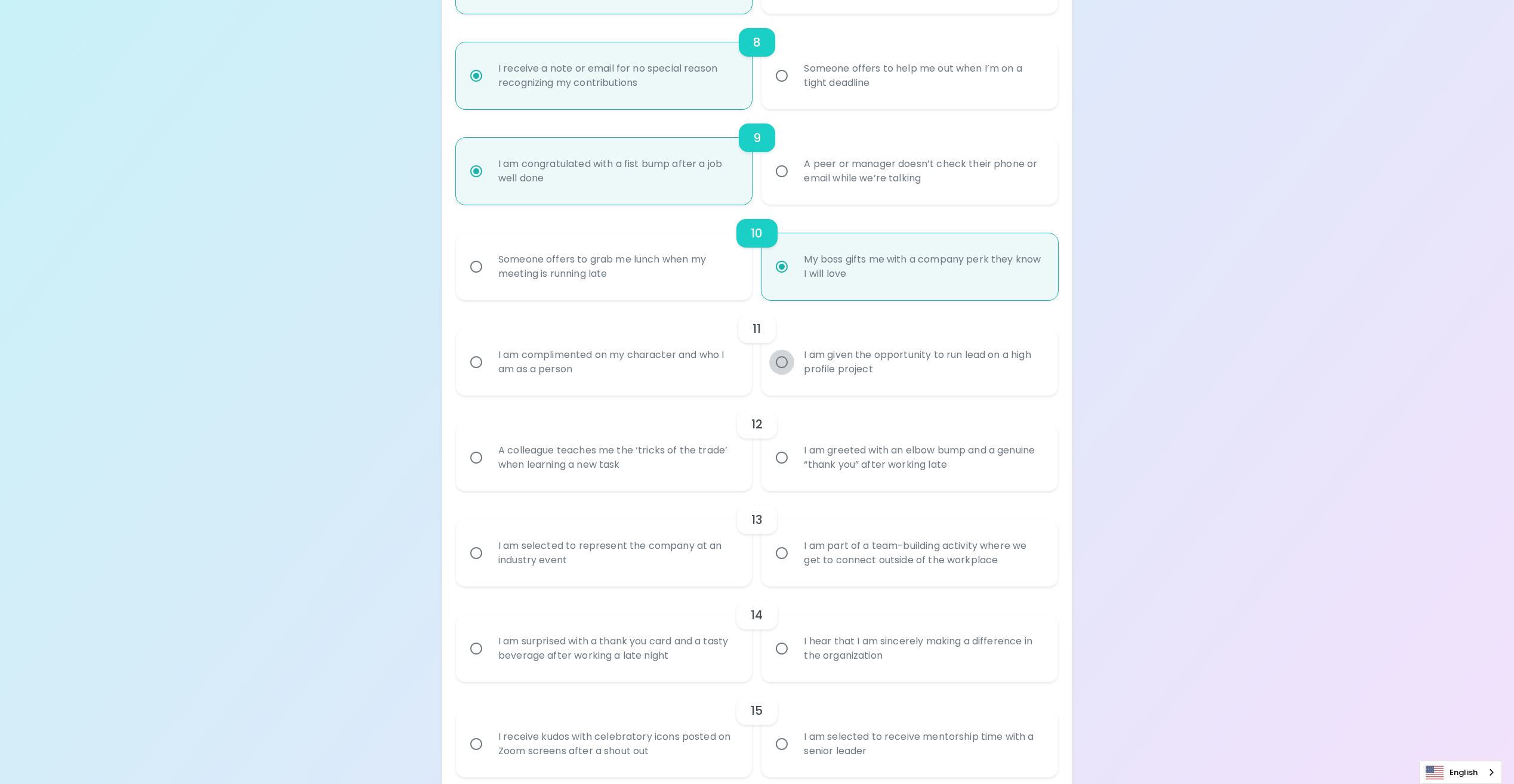
radio input "false"
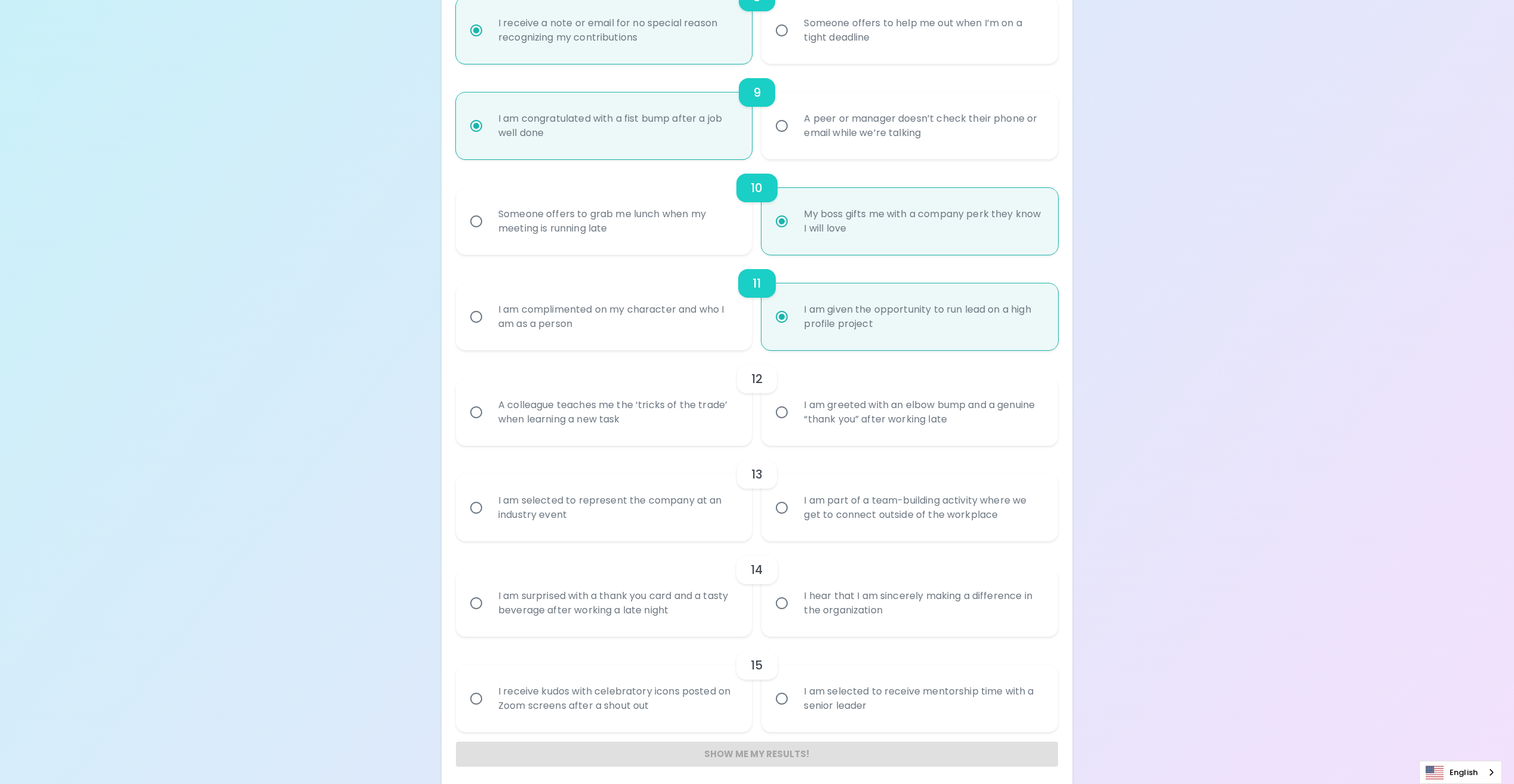
scroll to position [1006, 0]
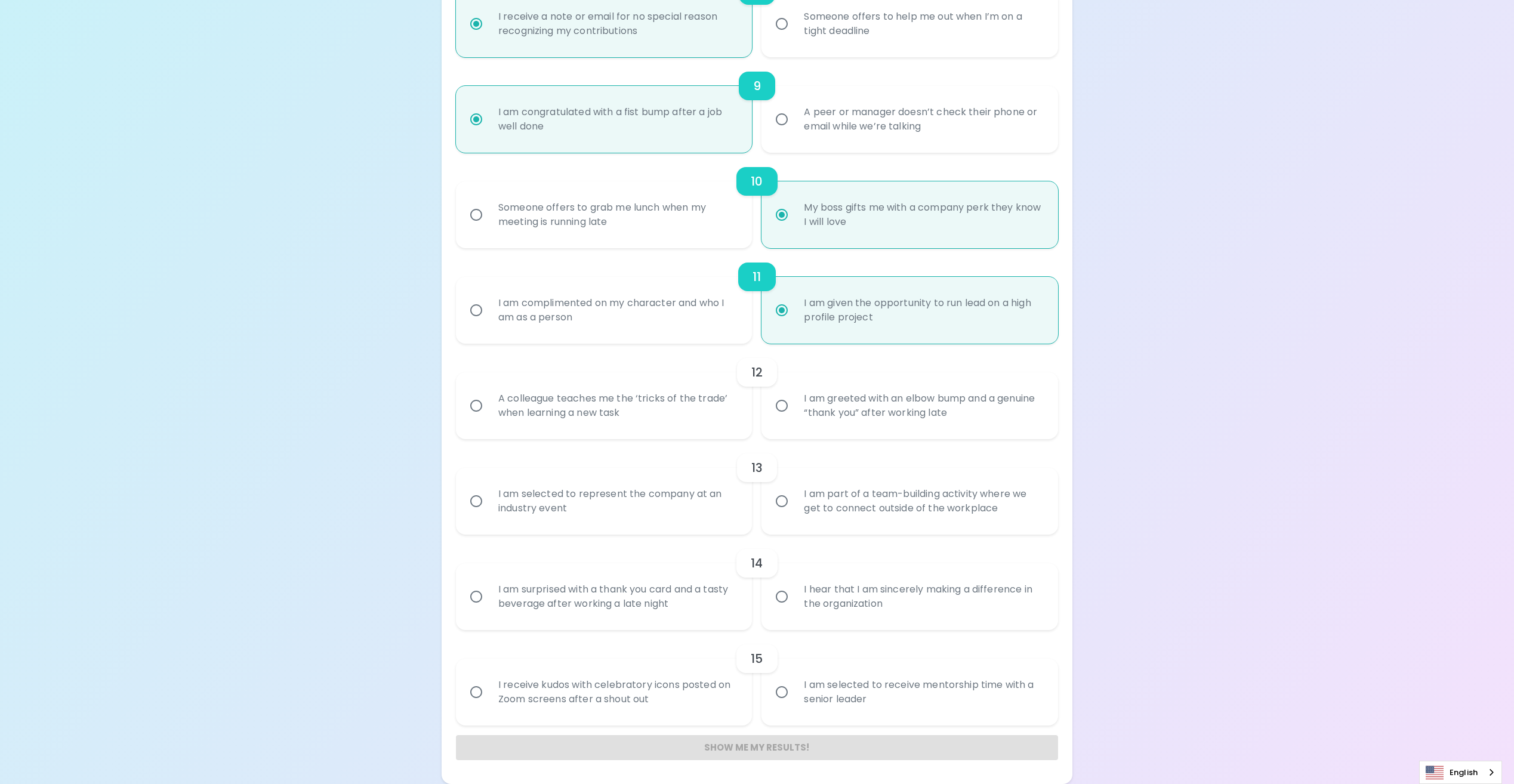
radio input "true"
drag, startPoint x: 476, startPoint y: 407, endPoint x: 516, endPoint y: 411, distance: 40.2
click at [478, 407] on input "A colleague teaches me the ‘tricks of the trade’ when learning a new task" at bounding box center [476, 405] width 25 height 25
radio input "false"
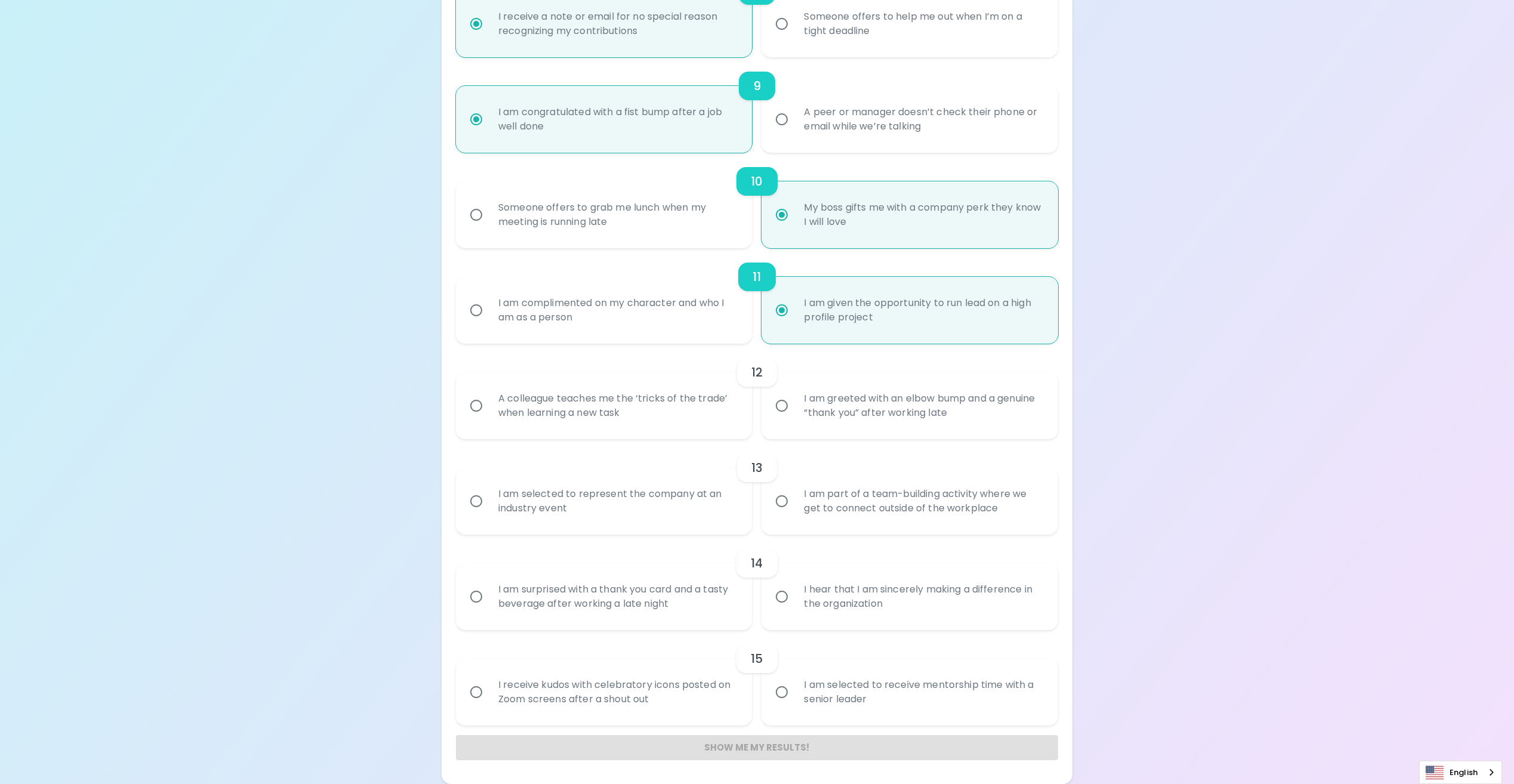
radio input "false"
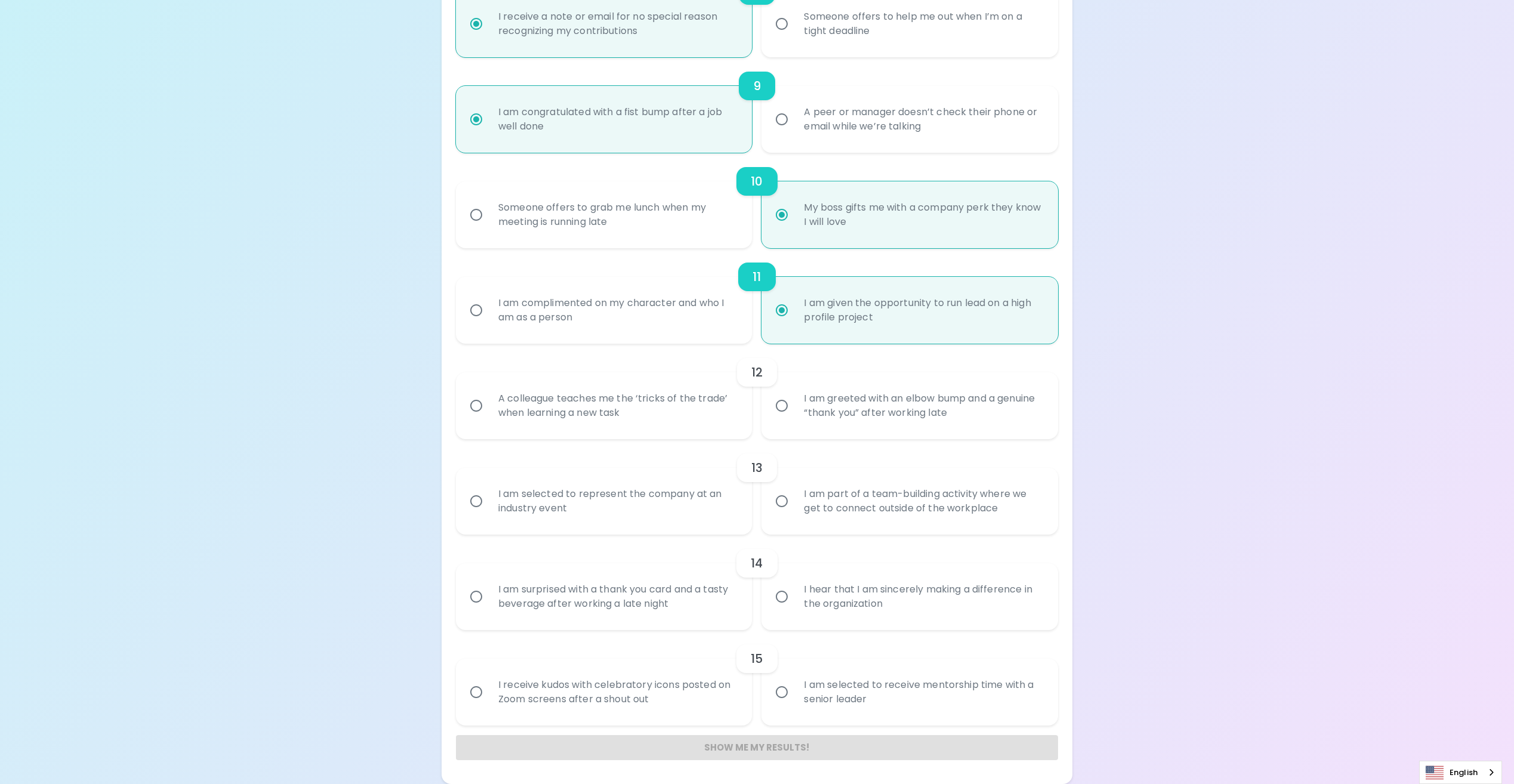
radio input "false"
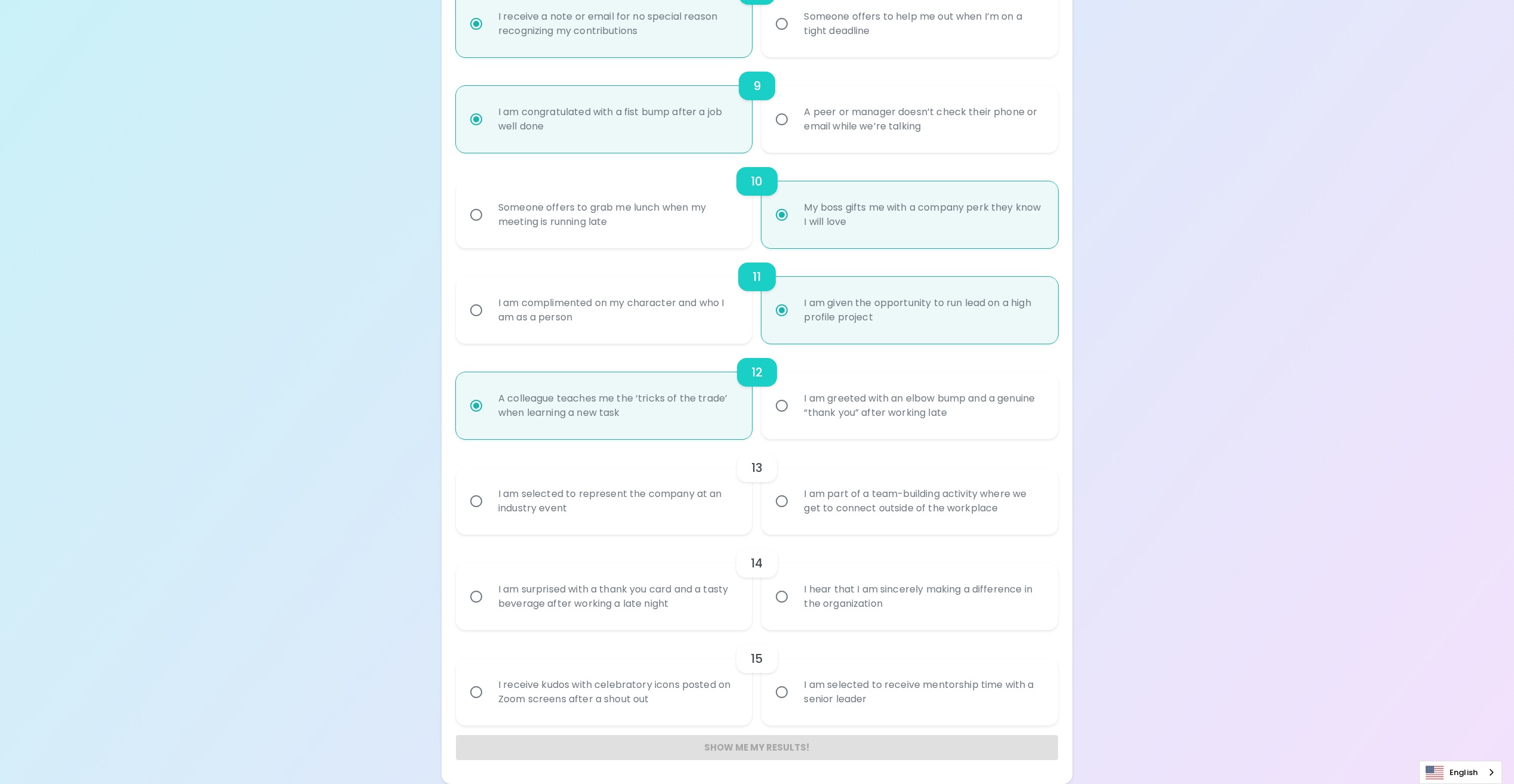
radio input "true"
click at [597, 513] on div "I am selected to represent the company at an industry event" at bounding box center [617, 500] width 257 height 57
click at [488, 513] on input "I am selected to represent the company at an industry event" at bounding box center [476, 500] width 25 height 25
radio input "false"
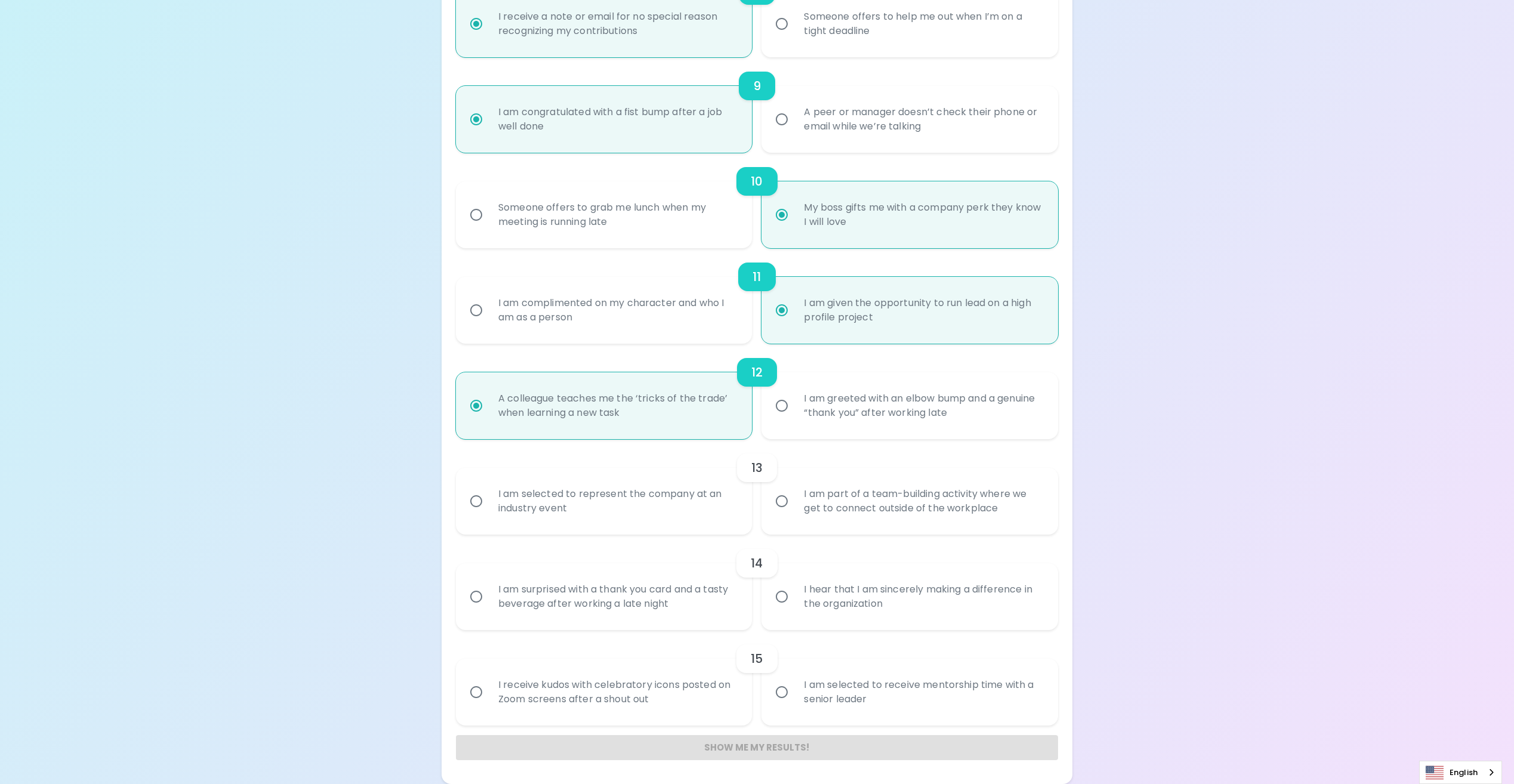
radio input "false"
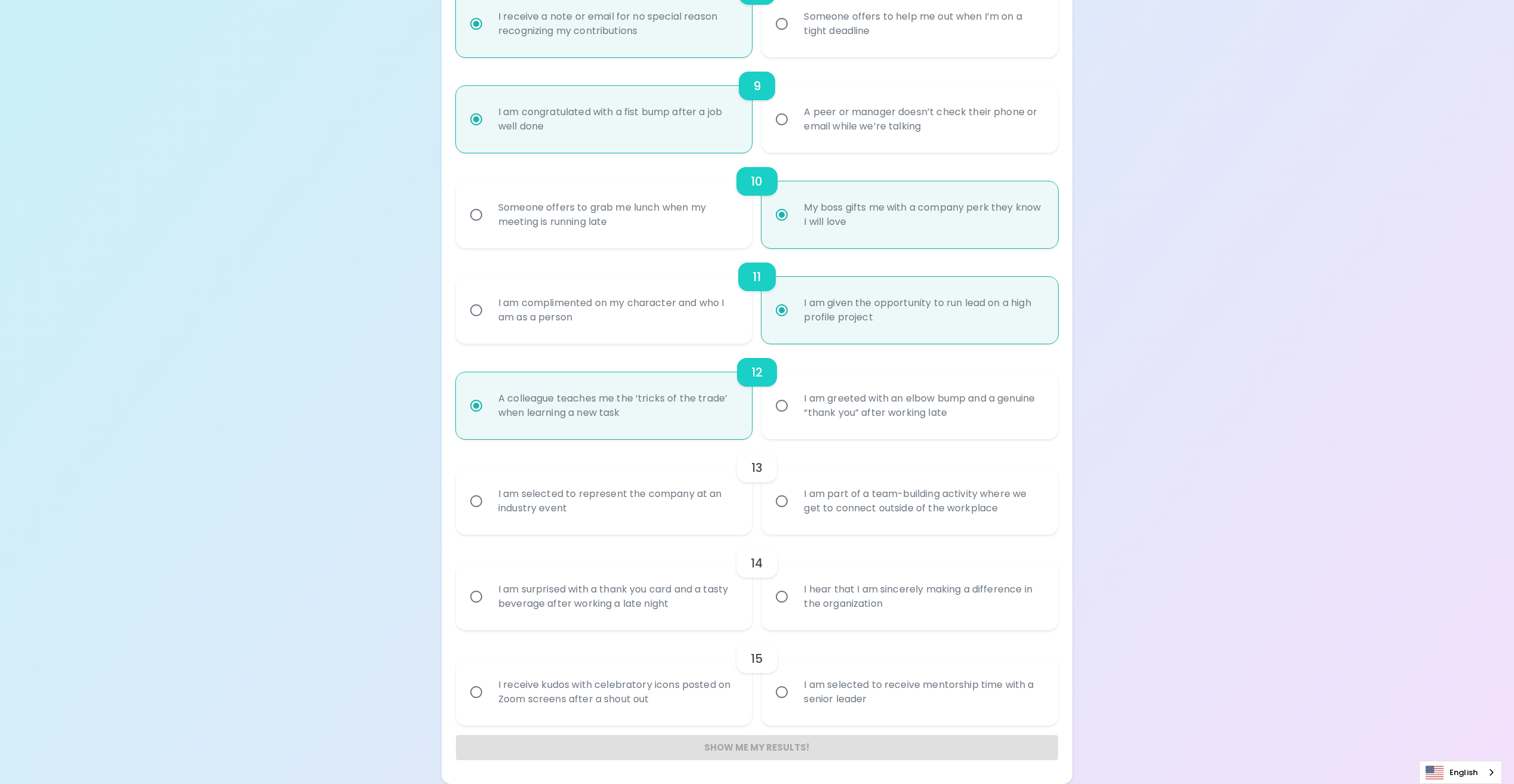
radio input "false"
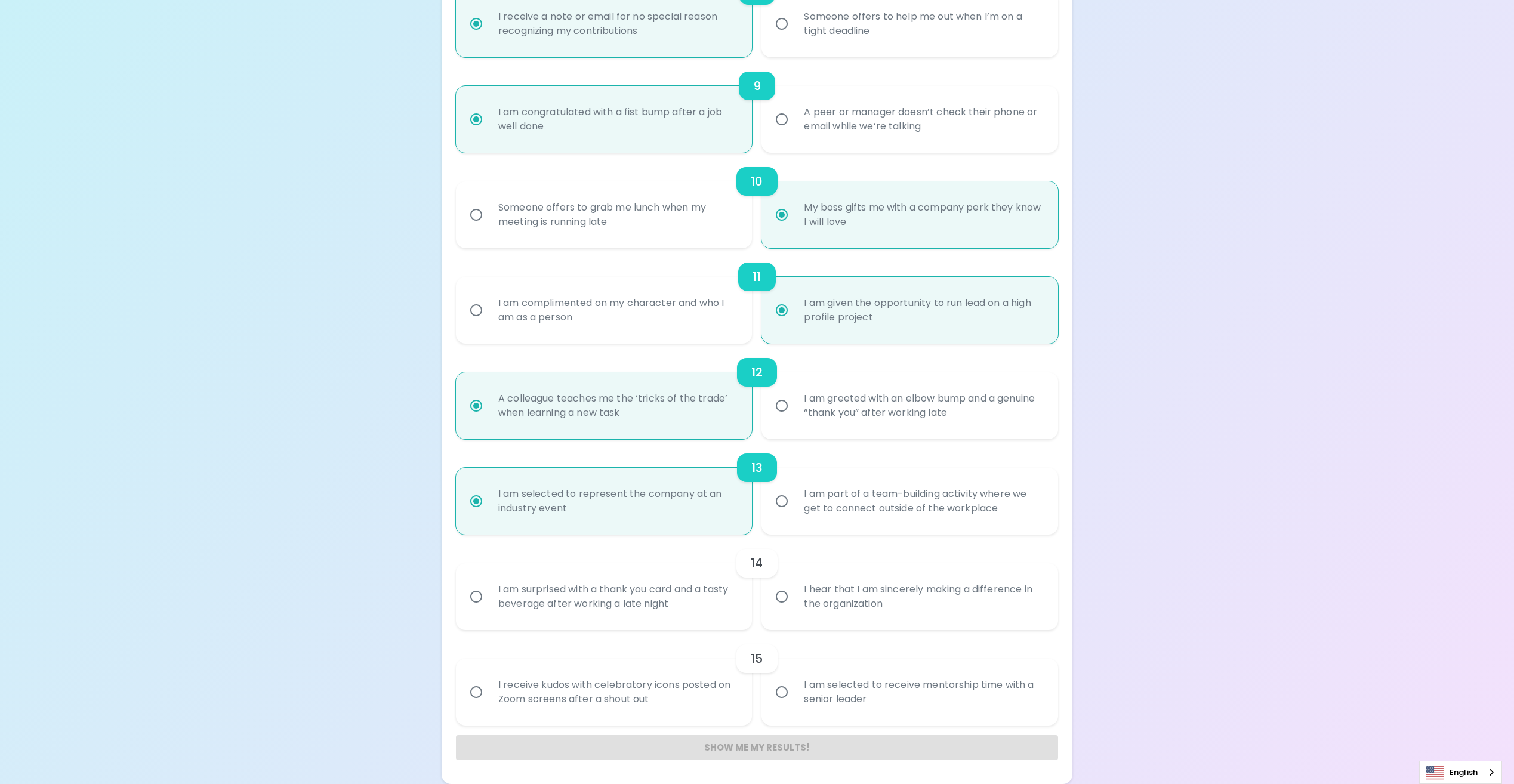
radio input "true"
click at [816, 605] on div "I hear that I am sincerely making a difference in the organization" at bounding box center [923, 596] width 257 height 57
click at [794, 605] on input "I hear that I am sincerely making a difference in the organization" at bounding box center [781, 596] width 25 height 25
radio input "false"
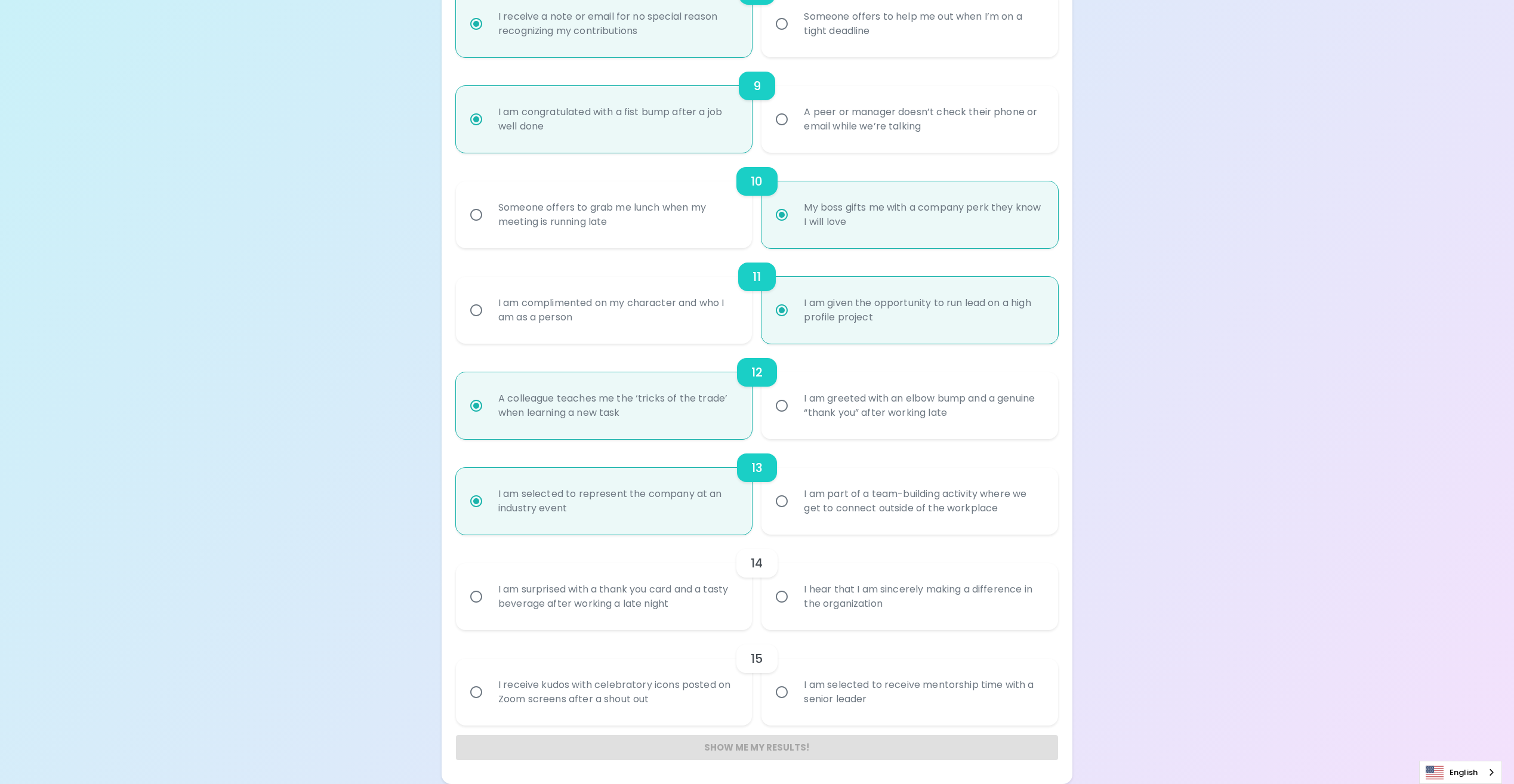
radio input "false"
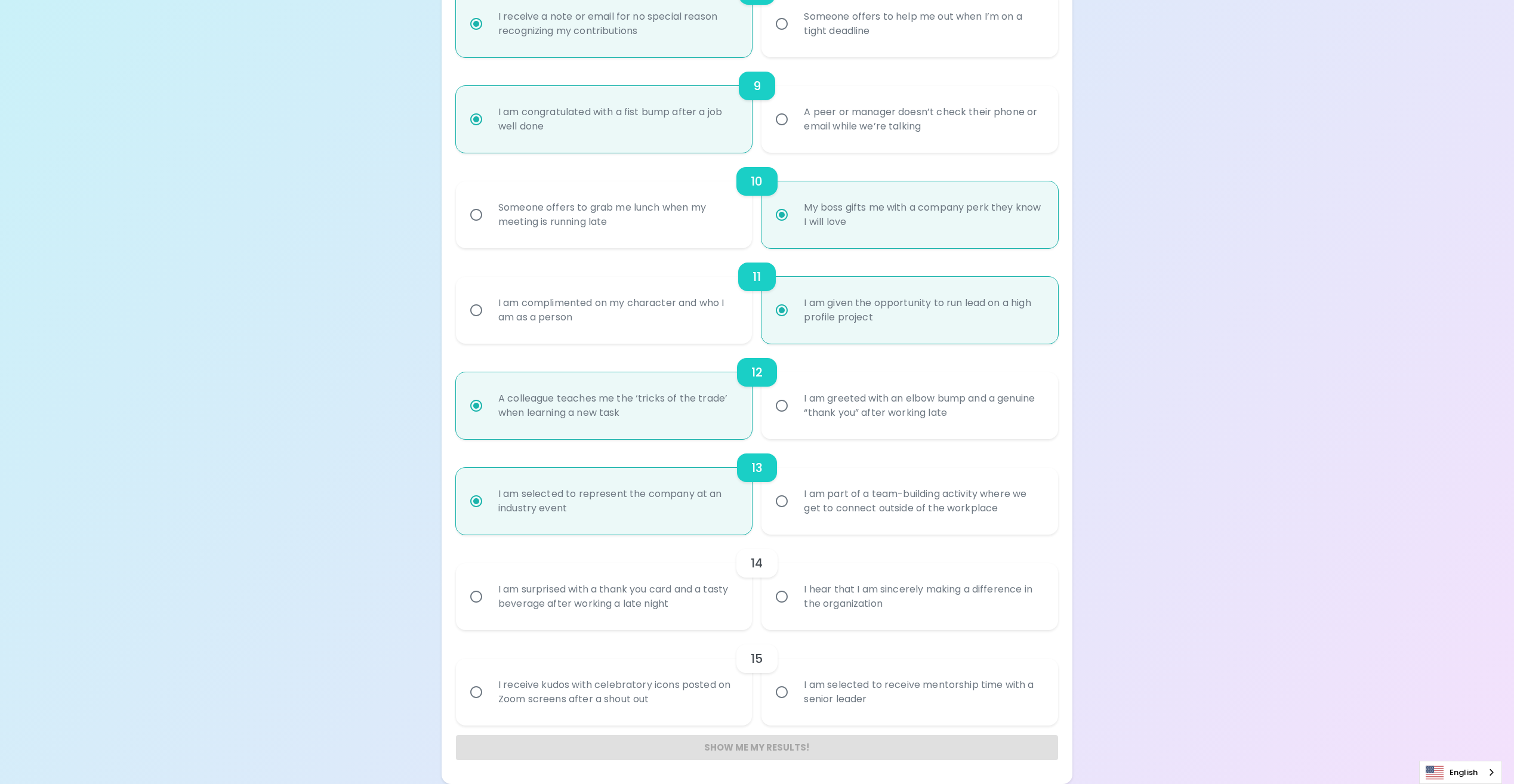
radio input "false"
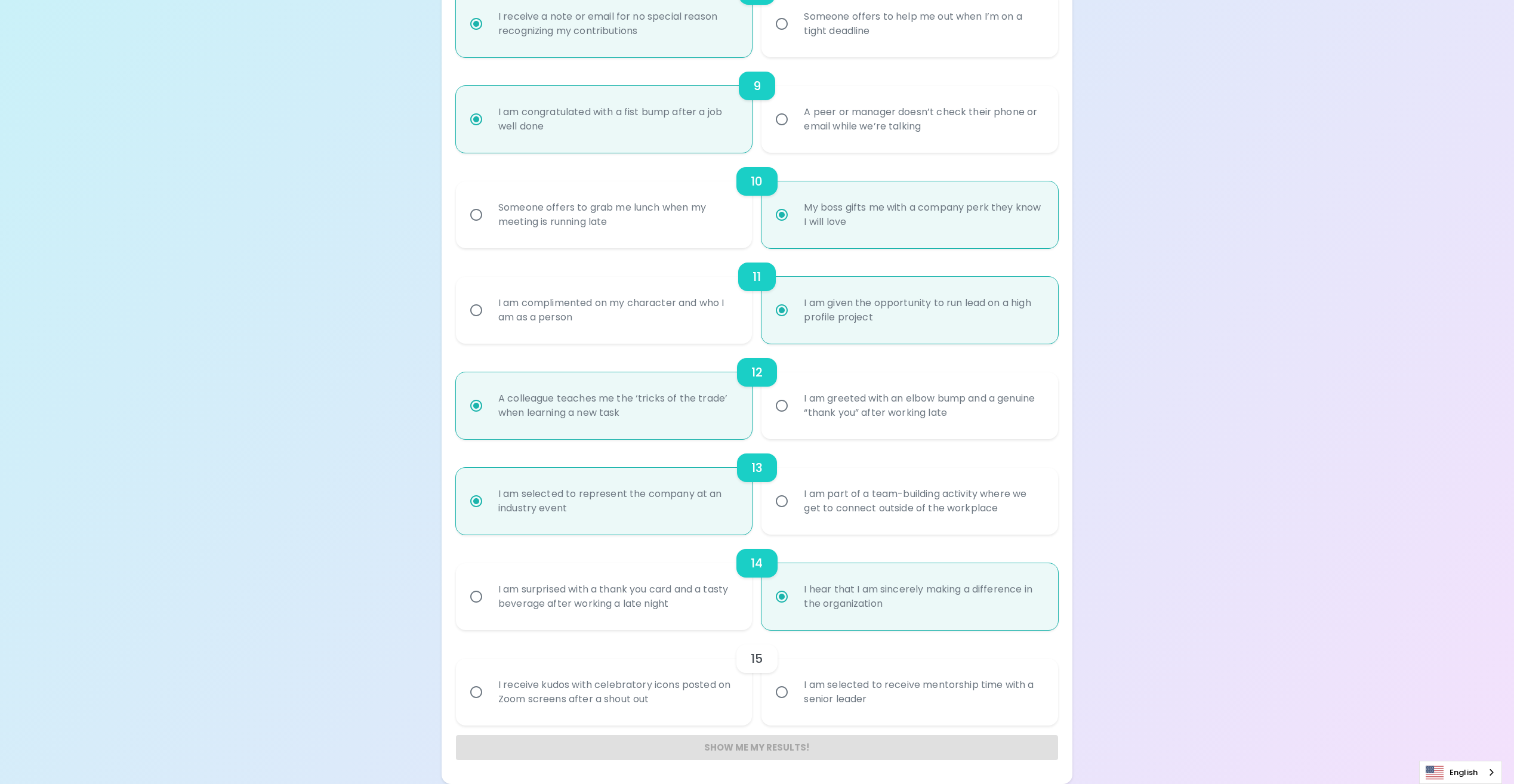
radio input "true"
click at [603, 695] on div "I receive kudos with celebratory icons posted on Zoom screens after a shout out" at bounding box center [617, 691] width 257 height 57
click at [488, 695] on input "I receive kudos with celebratory icons posted on Zoom screens after a shout out" at bounding box center [476, 691] width 25 height 25
radio input "false"
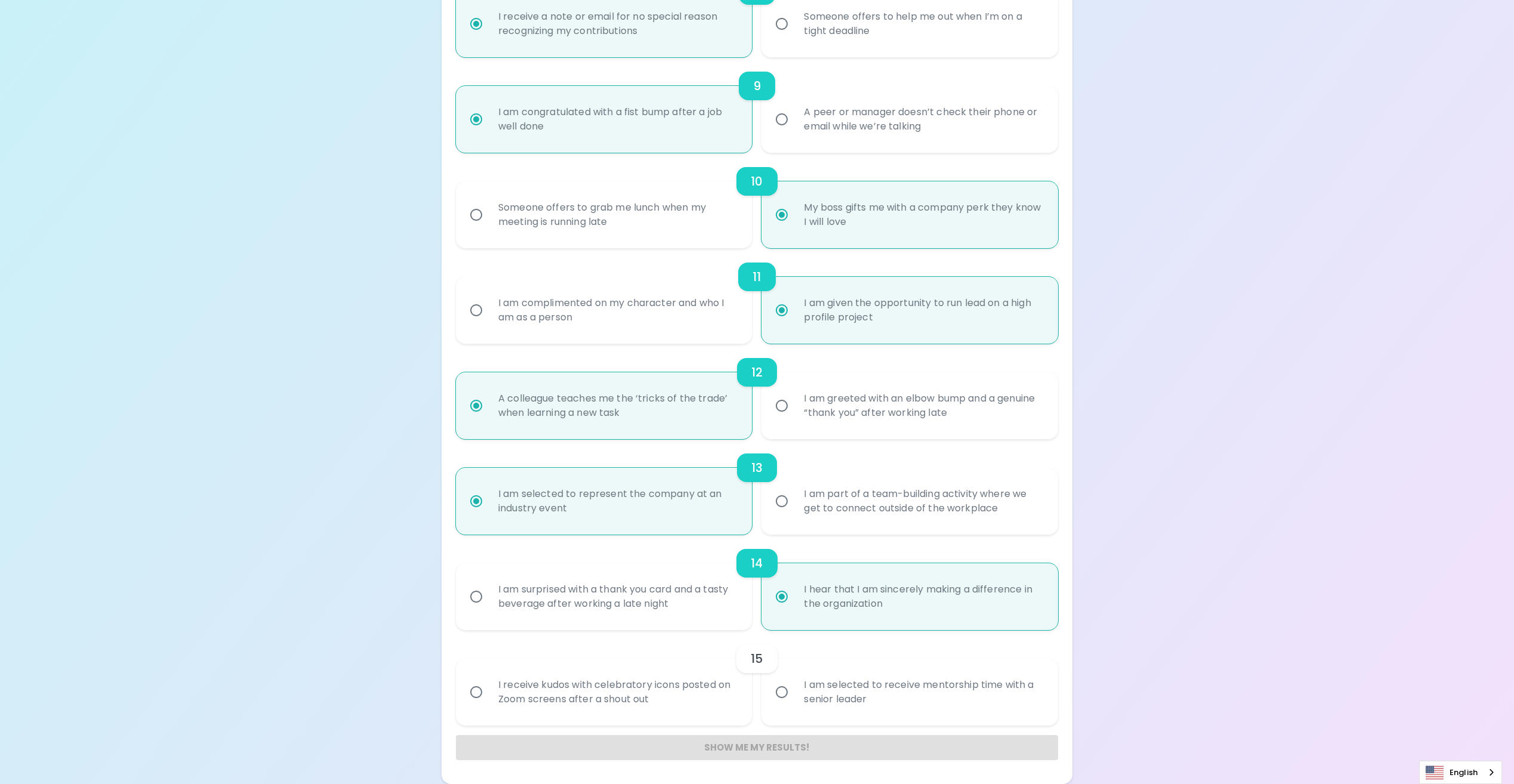
radio input "false"
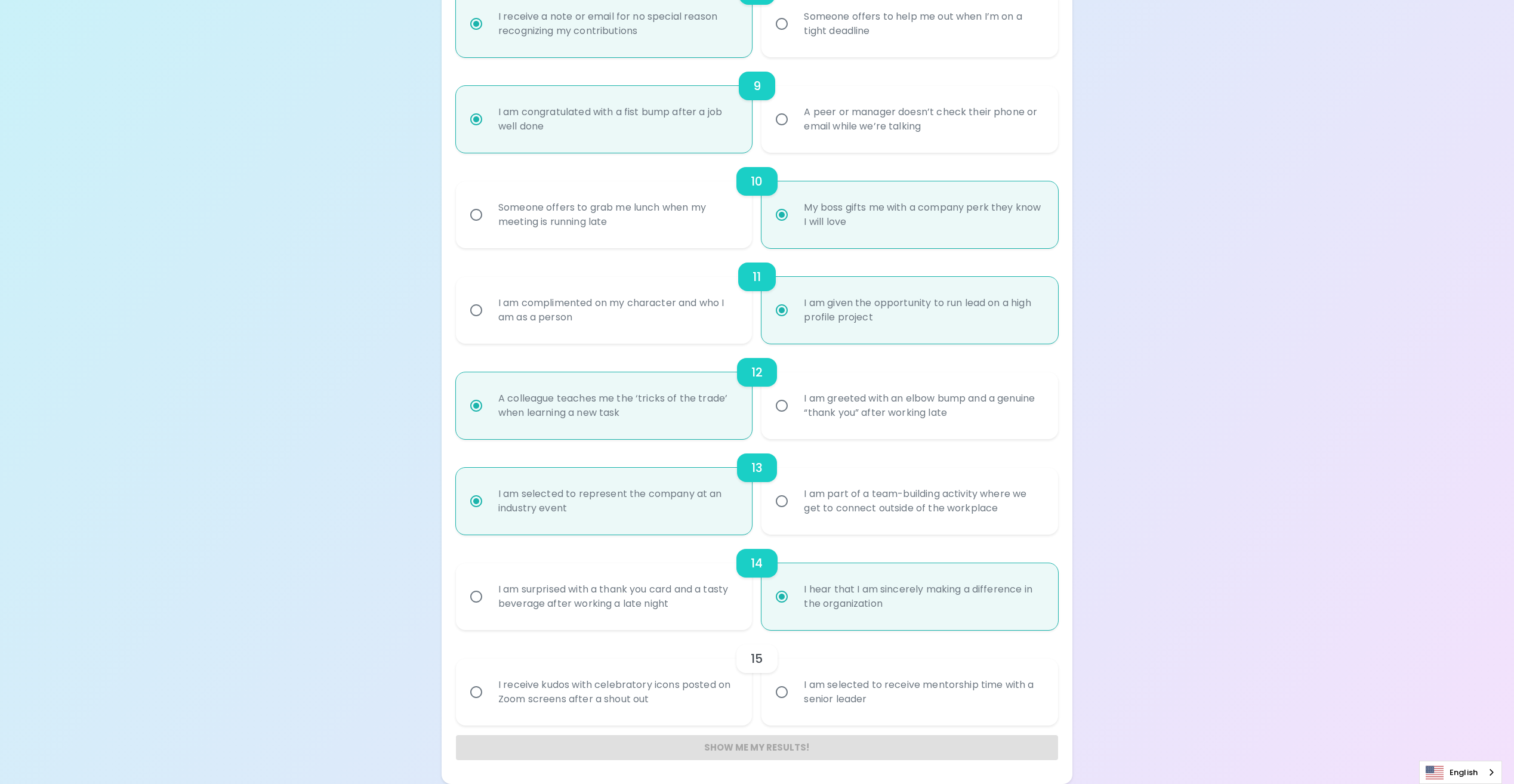
radio input "false"
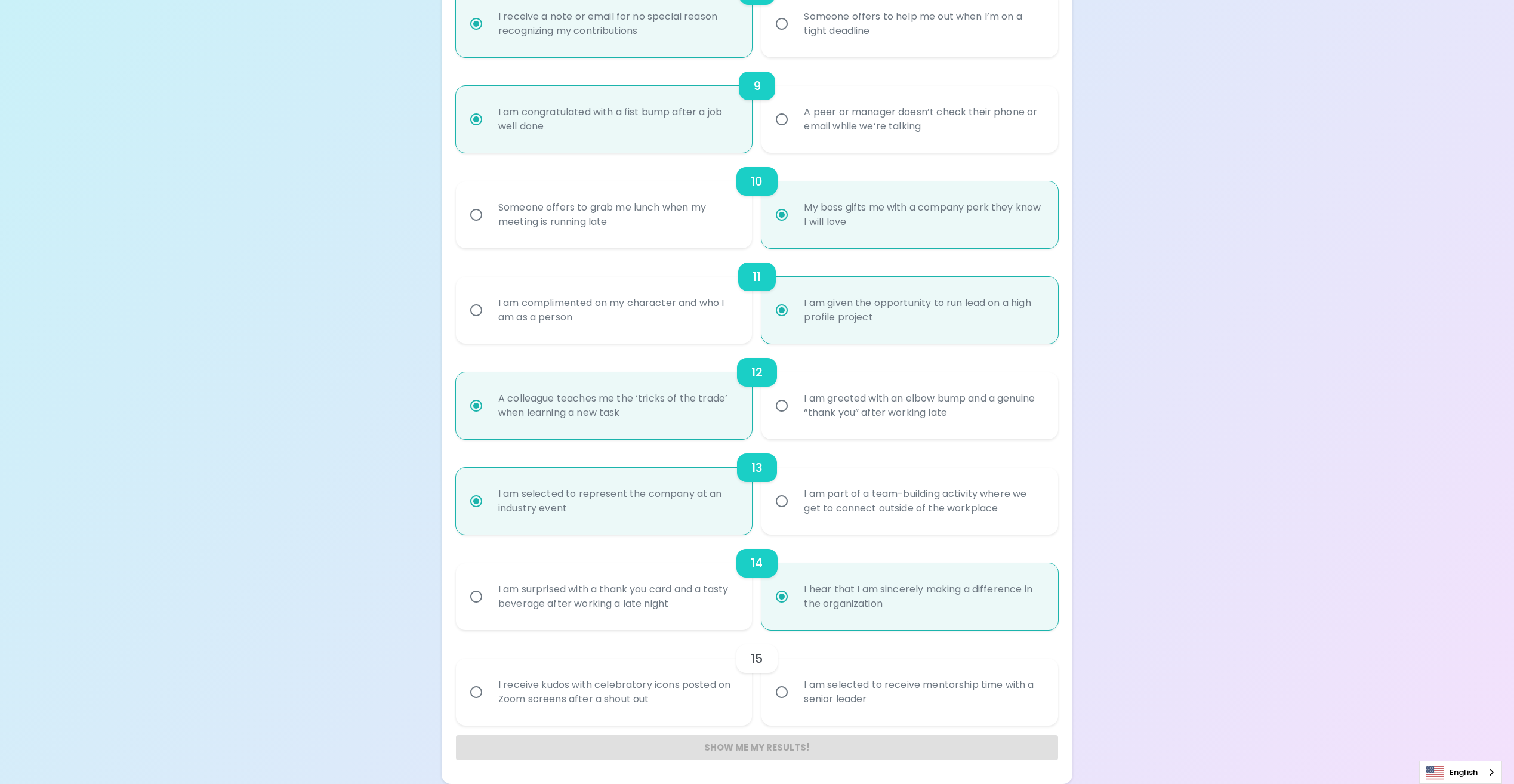
radio input "false"
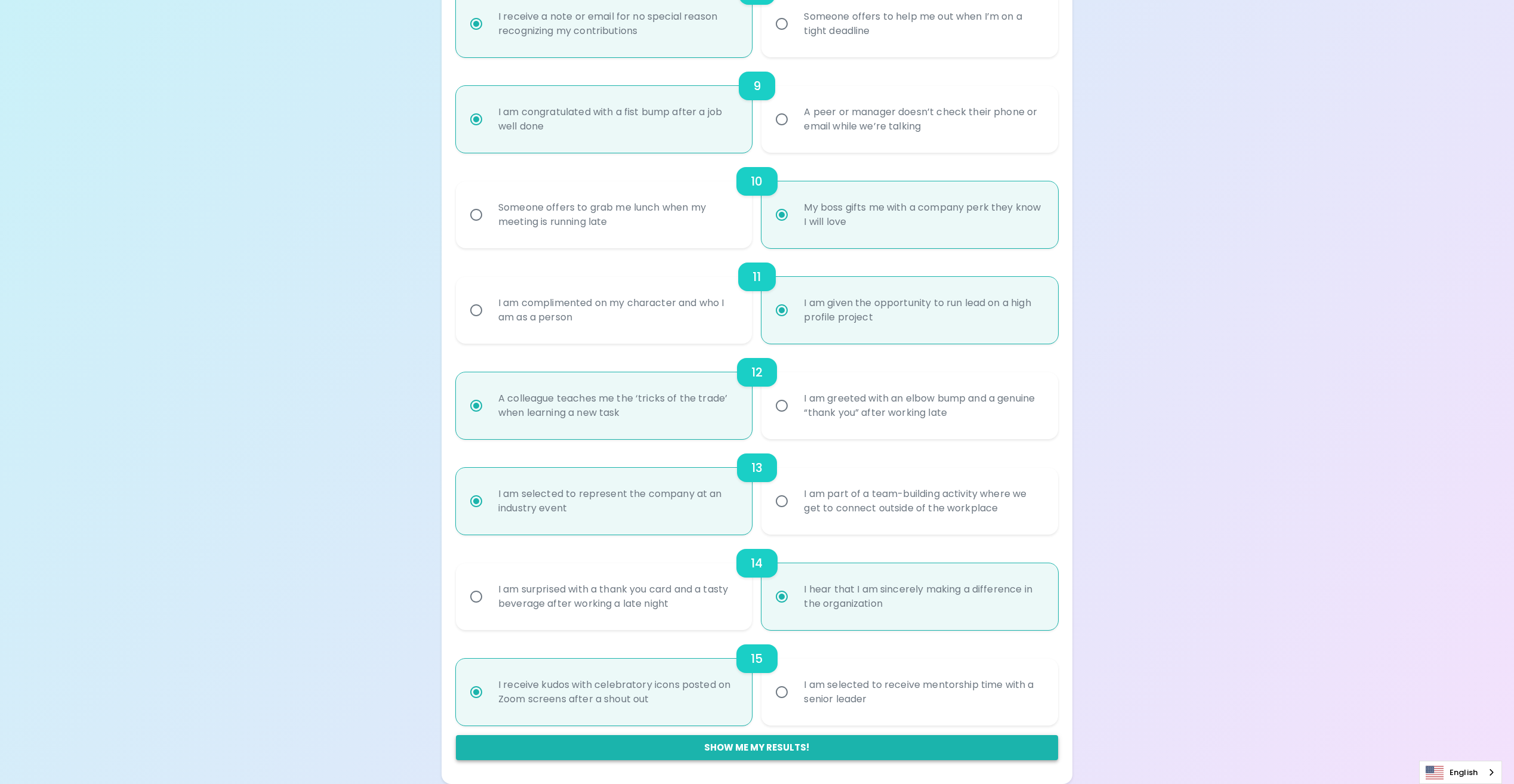
radio input "true"
click at [771, 747] on button "Show me my results!" at bounding box center [756, 747] width 602 height 25
radio input "false"
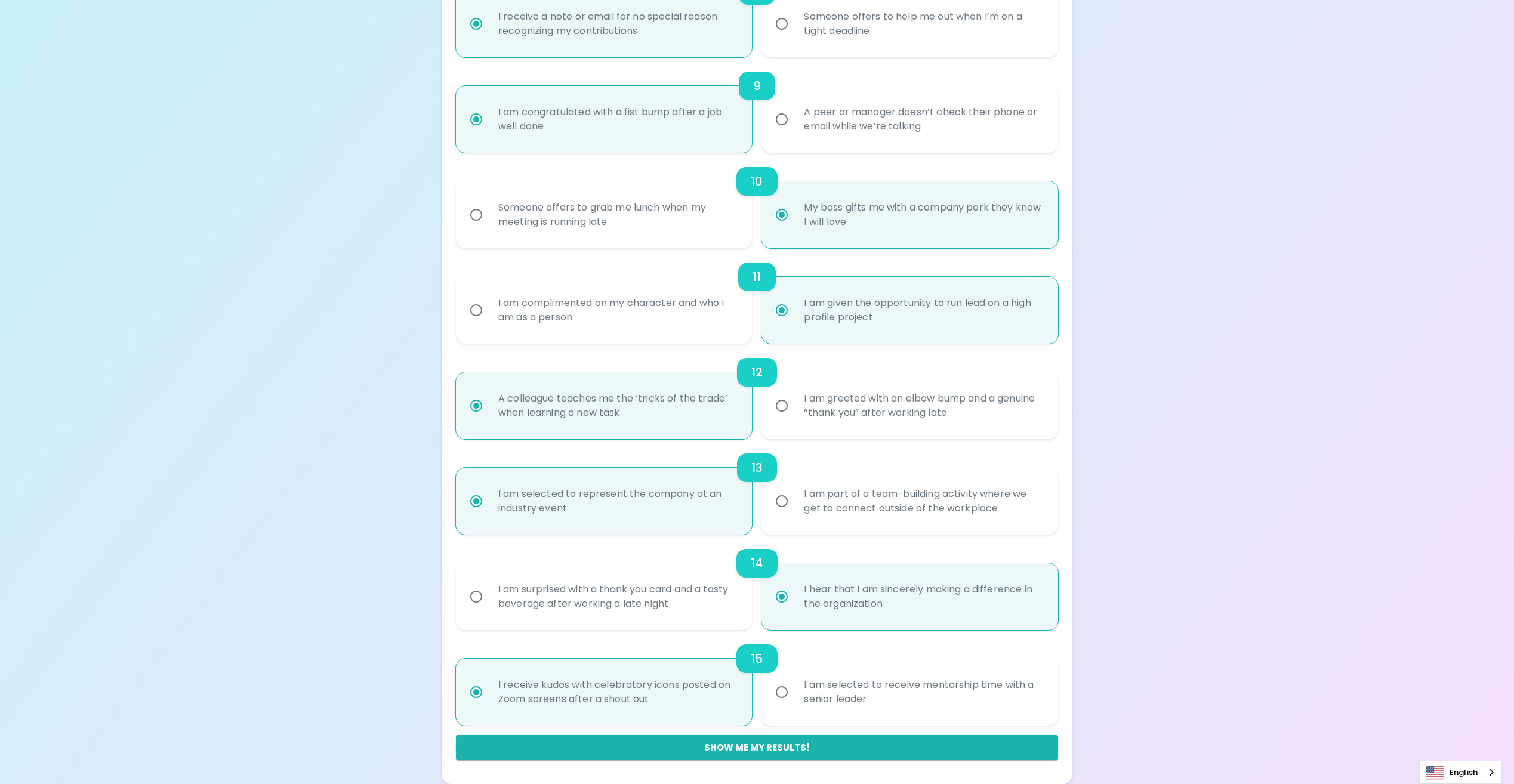
radio input "false"
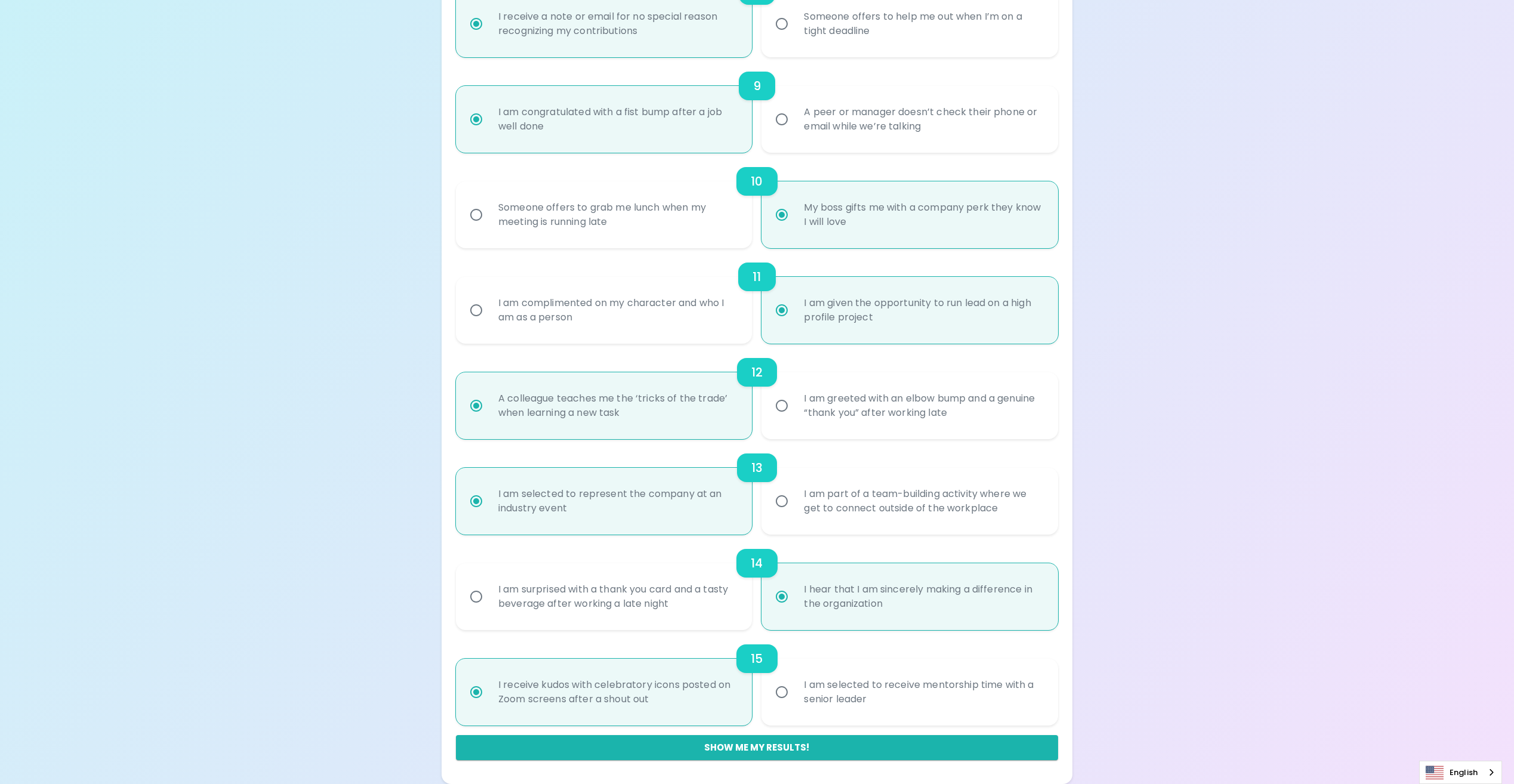
radio input "false"
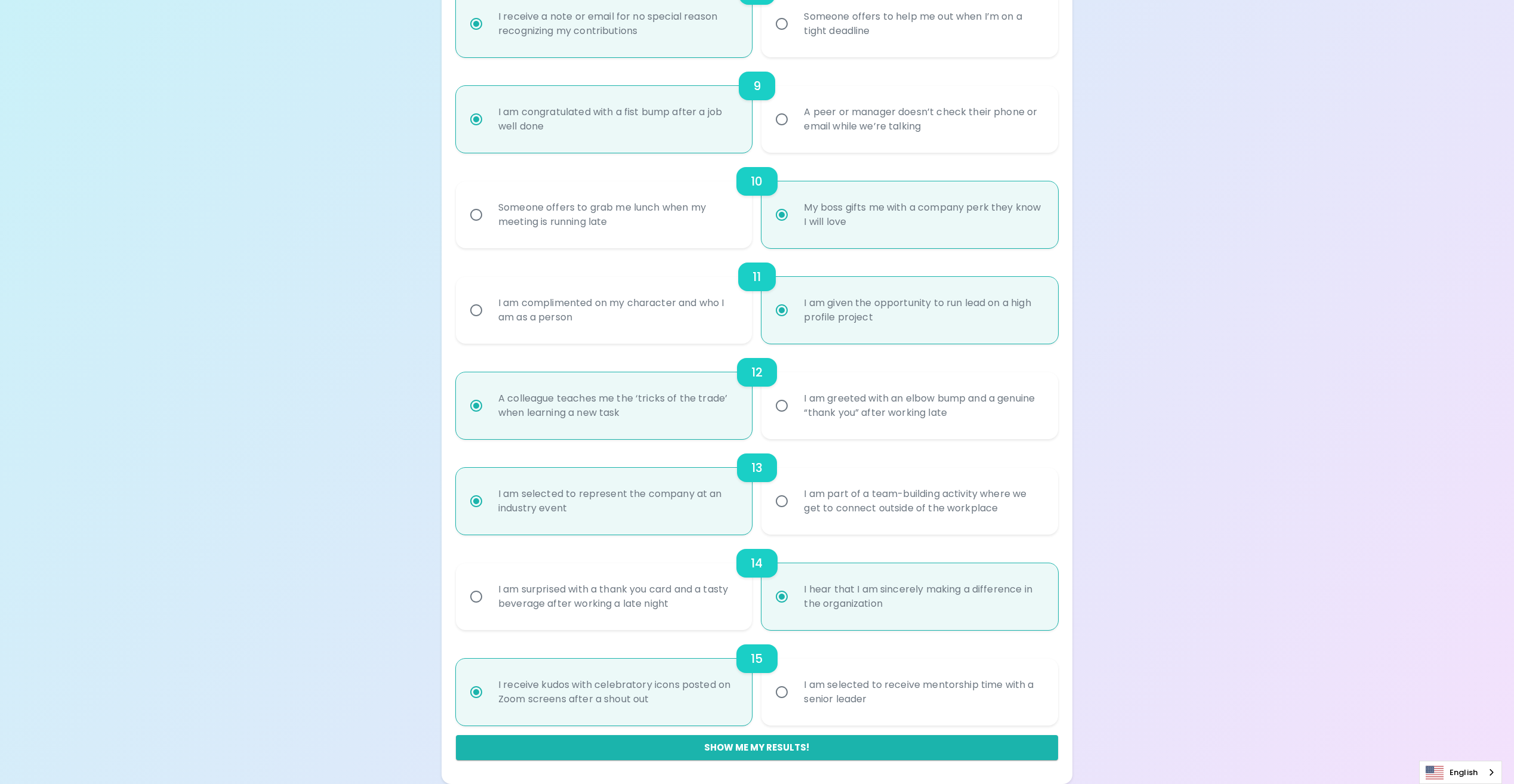
radio input "false"
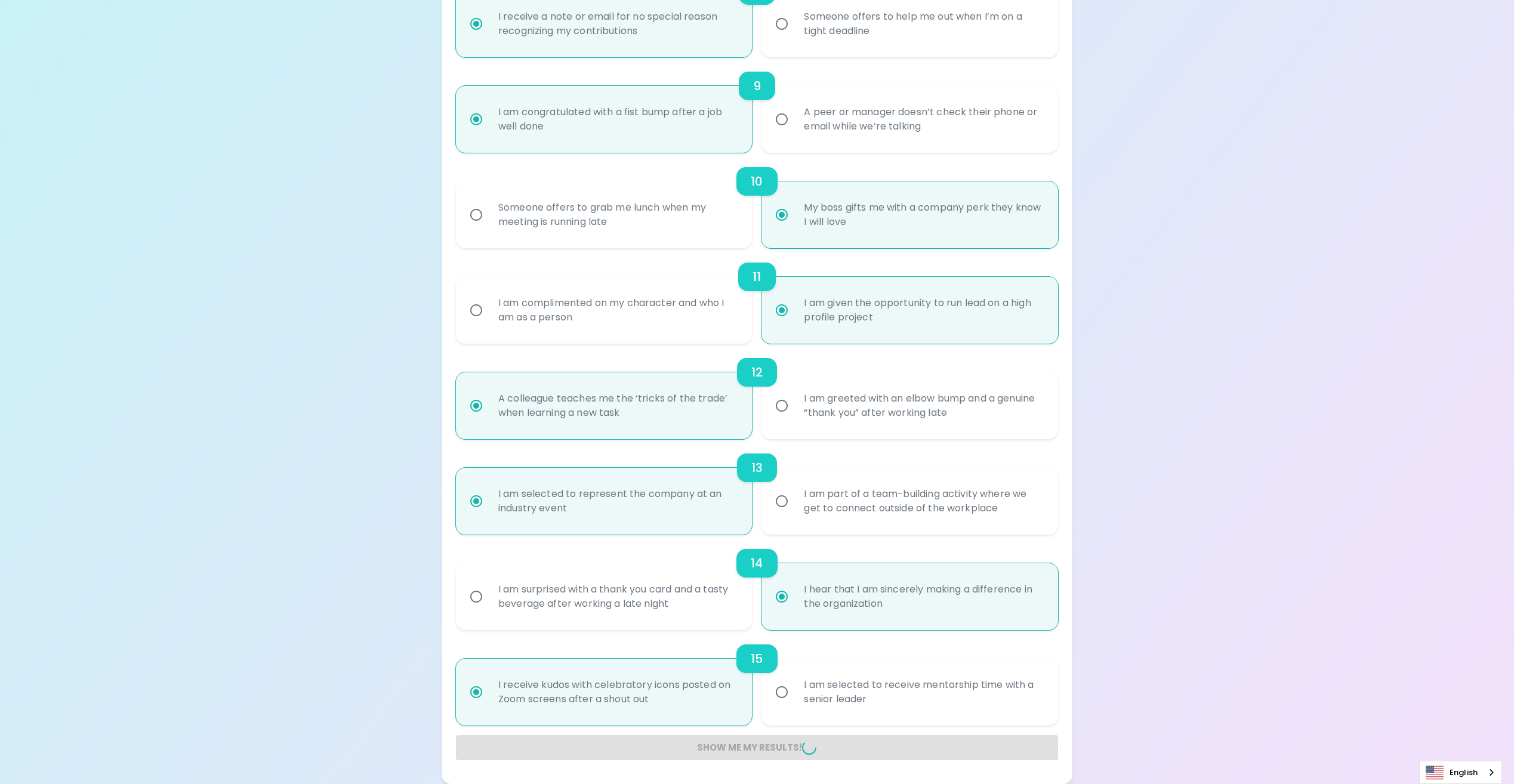
radio input "false"
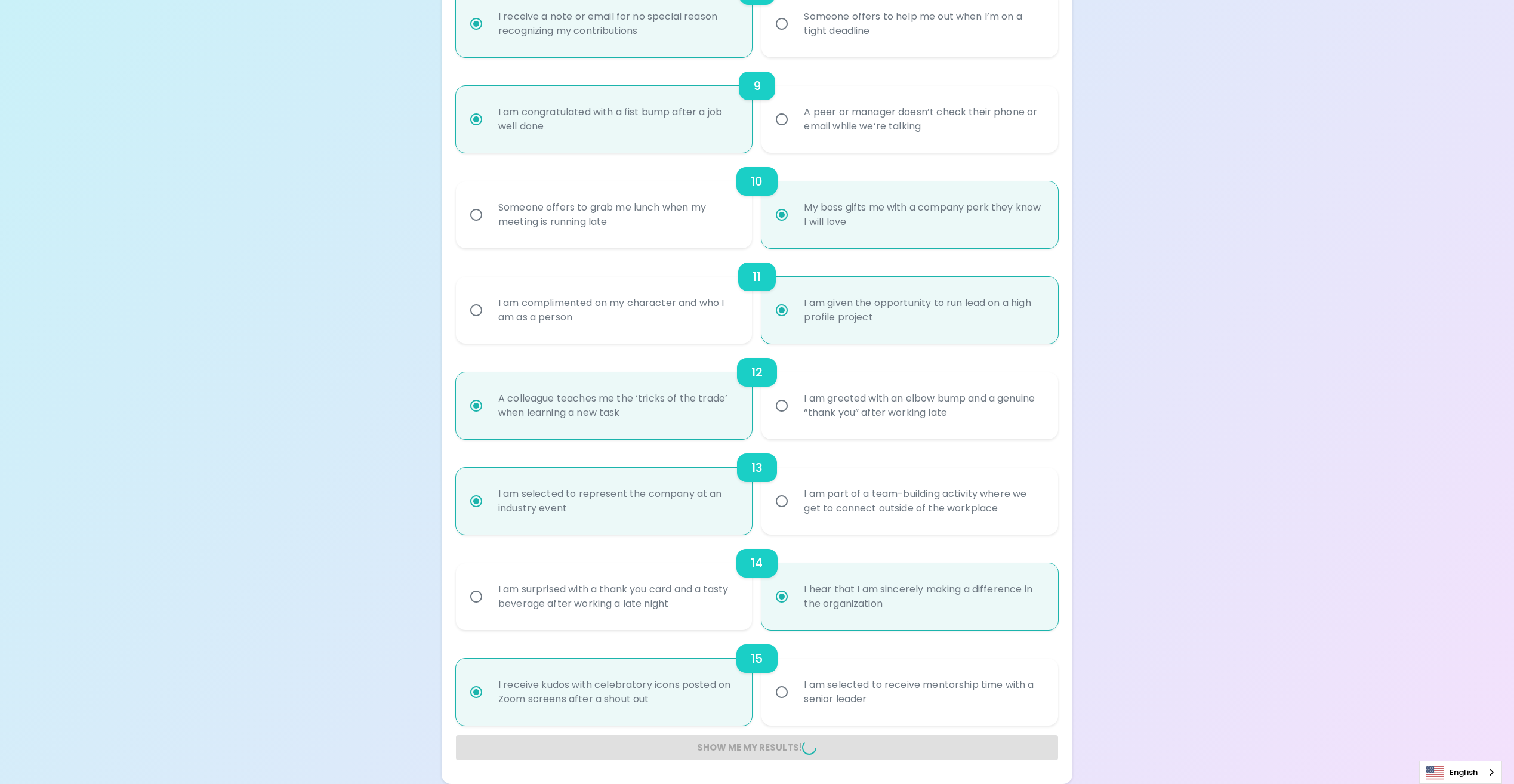
radio input "false"
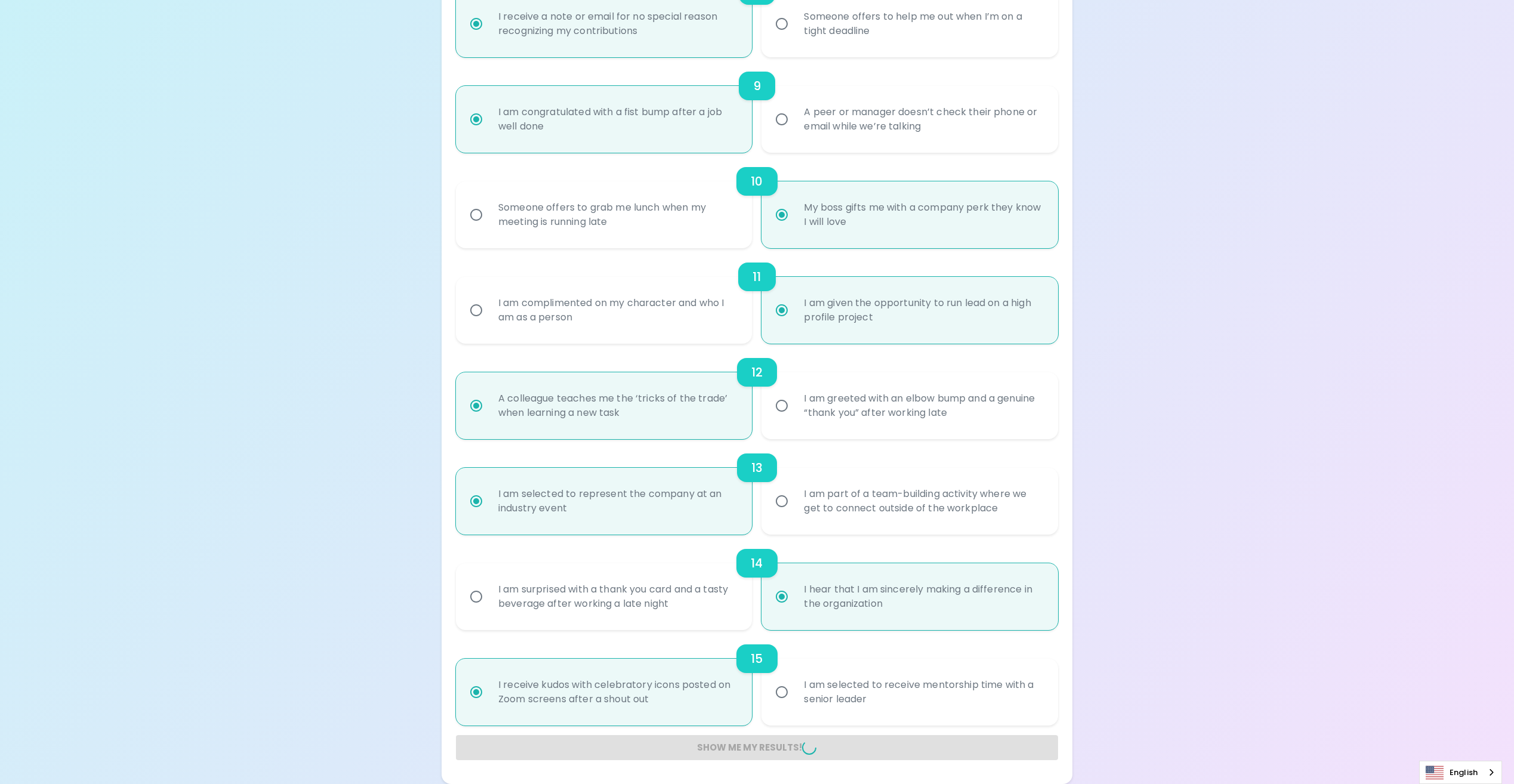
radio input "false"
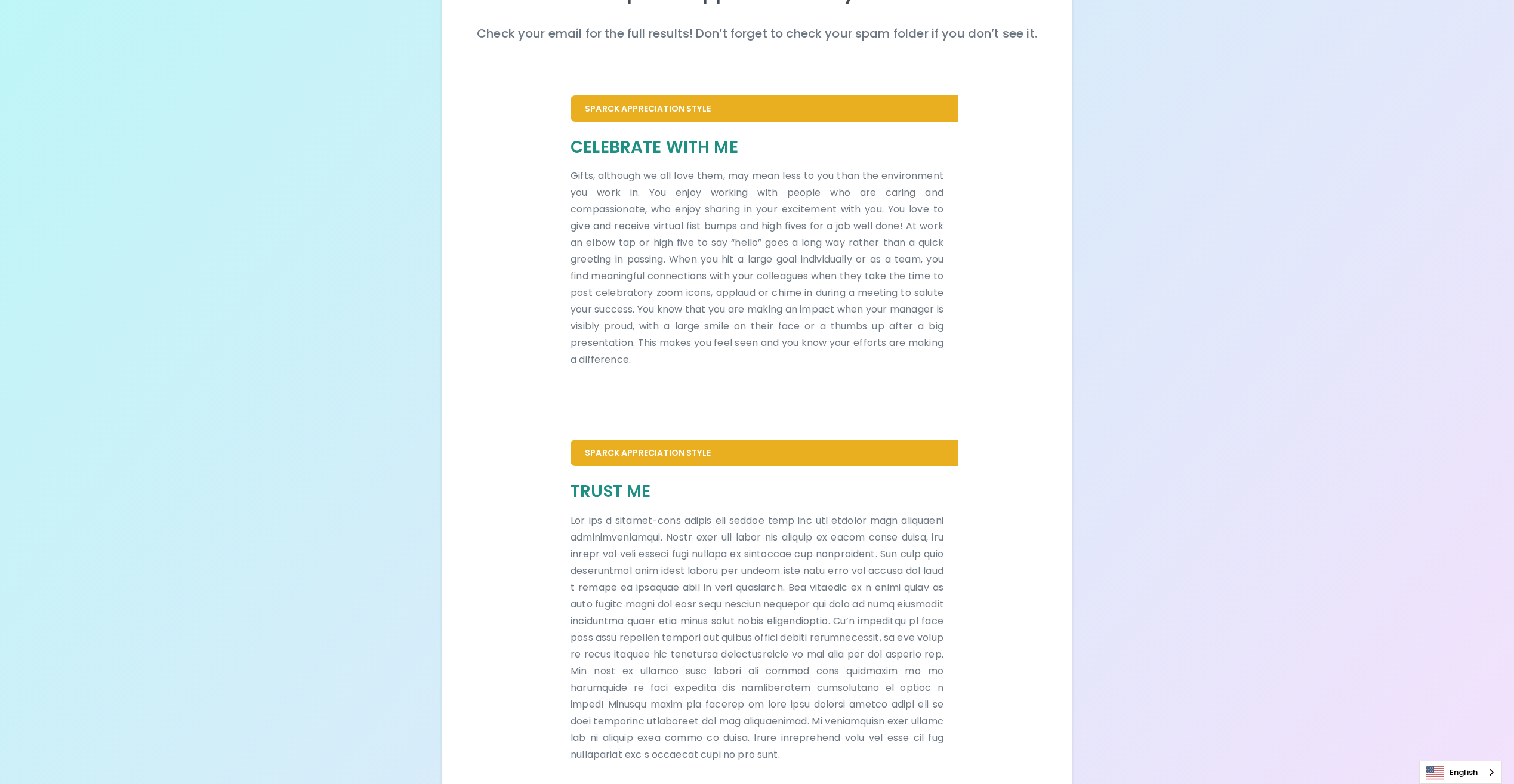
scroll to position [179, 0]
